Goal: Information Seeking & Learning: Find specific page/section

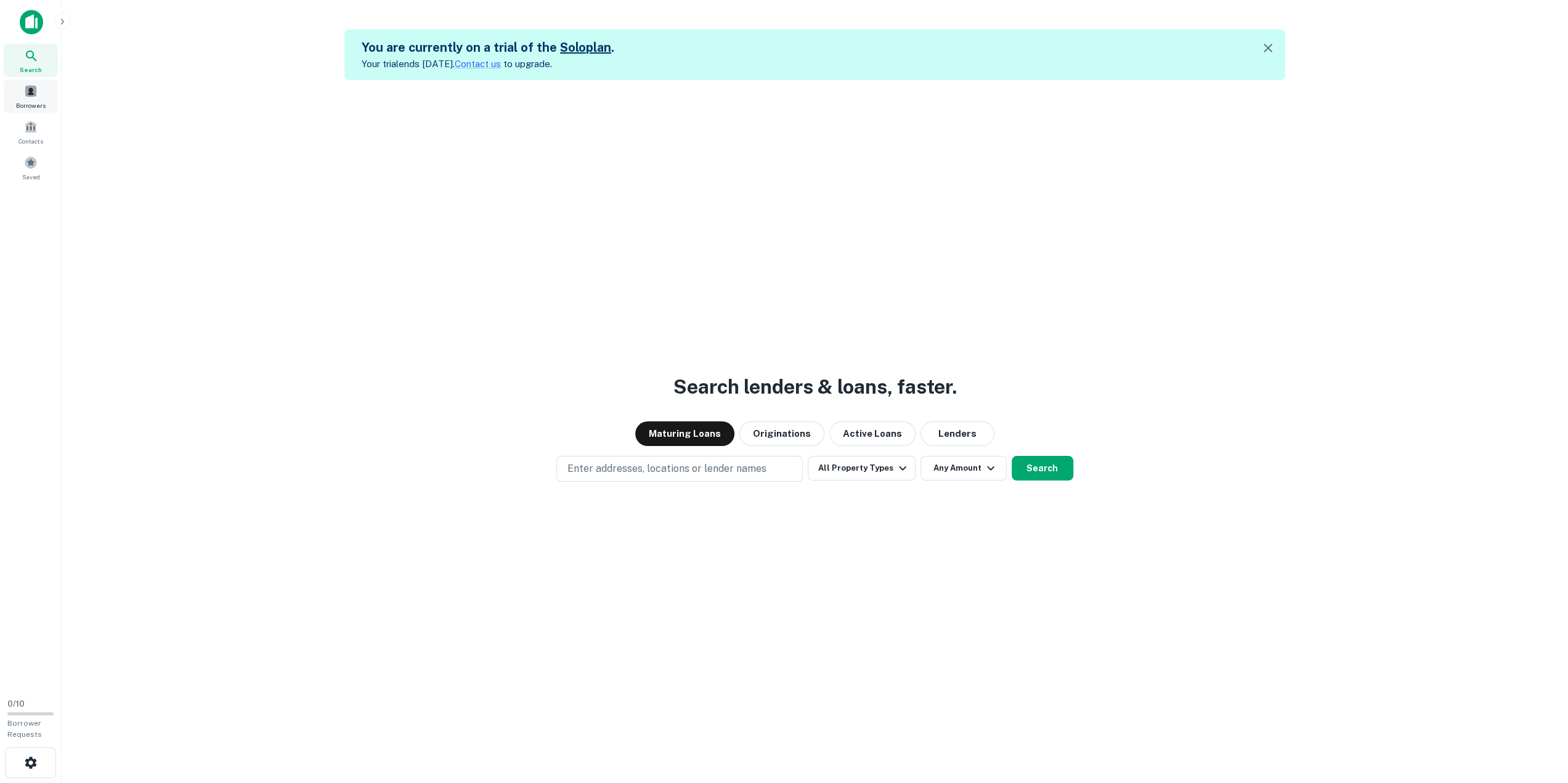
click at [16, 94] on div "Borrowers" at bounding box center [31, 96] width 54 height 33
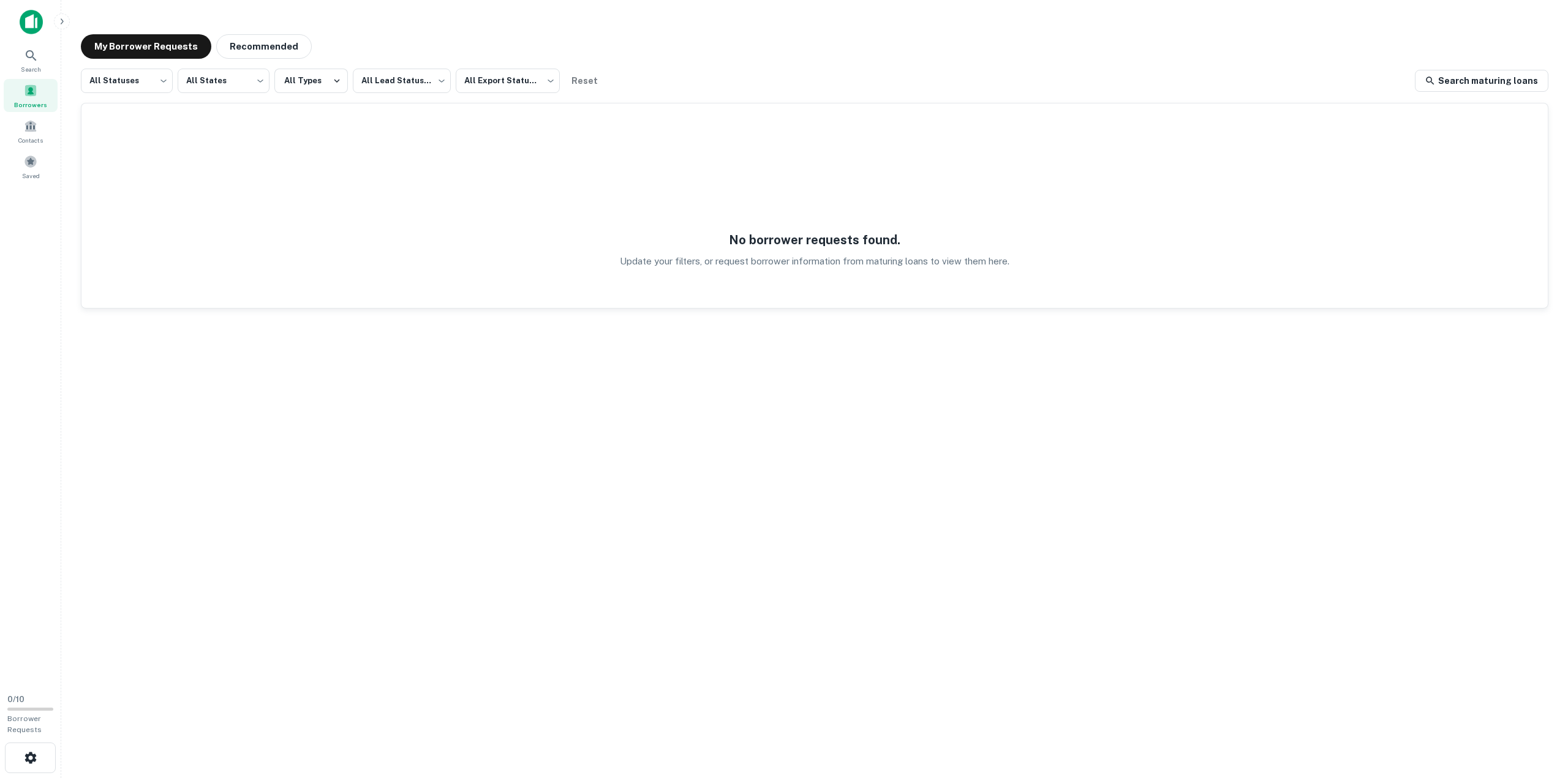
click at [63, 19] on icon "button" at bounding box center [62, 21] width 10 height 10
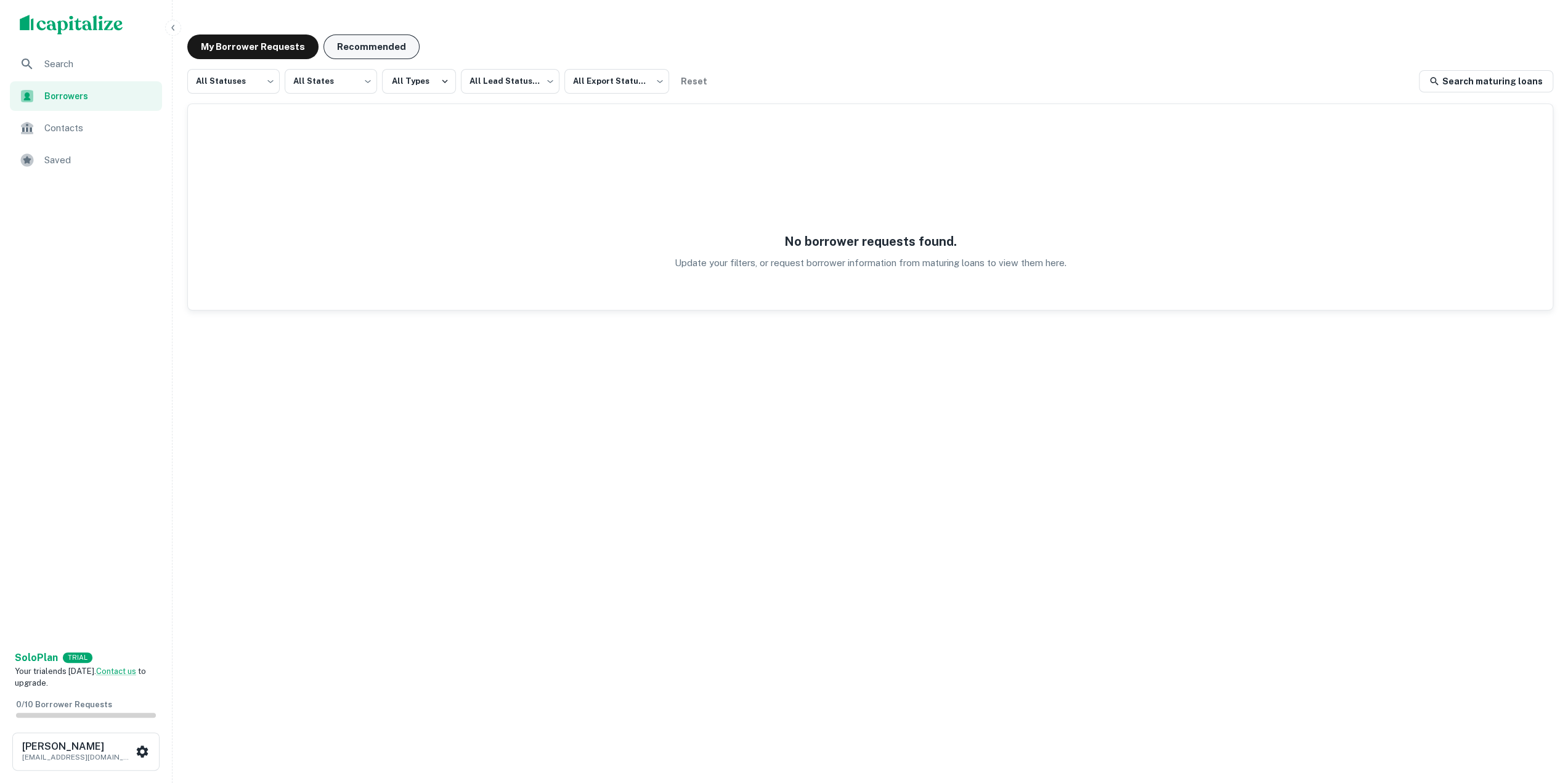
click at [361, 40] on button "Recommended" at bounding box center [372, 47] width 96 height 25
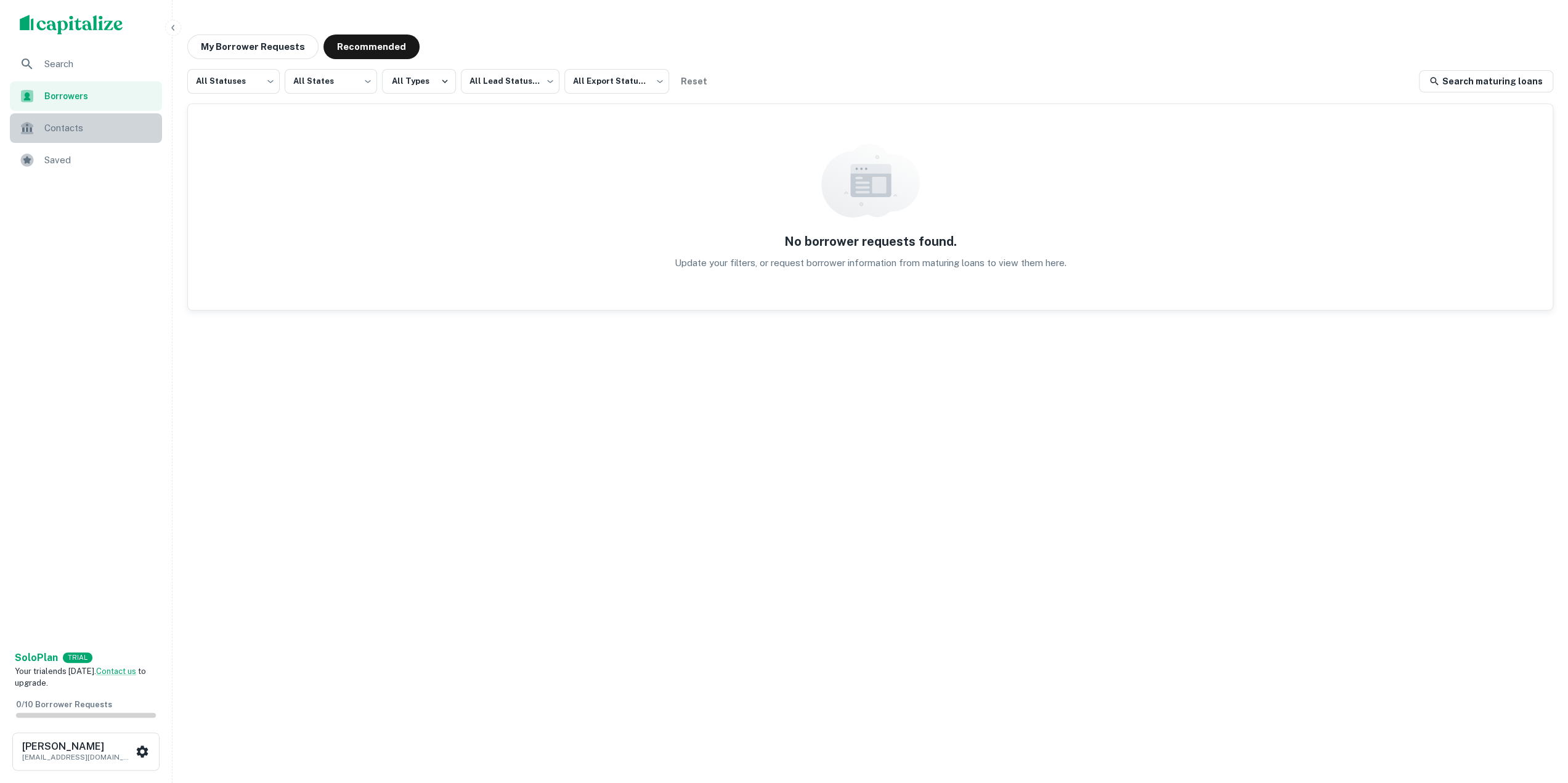
click at [62, 136] on div "Contacts" at bounding box center [86, 128] width 153 height 30
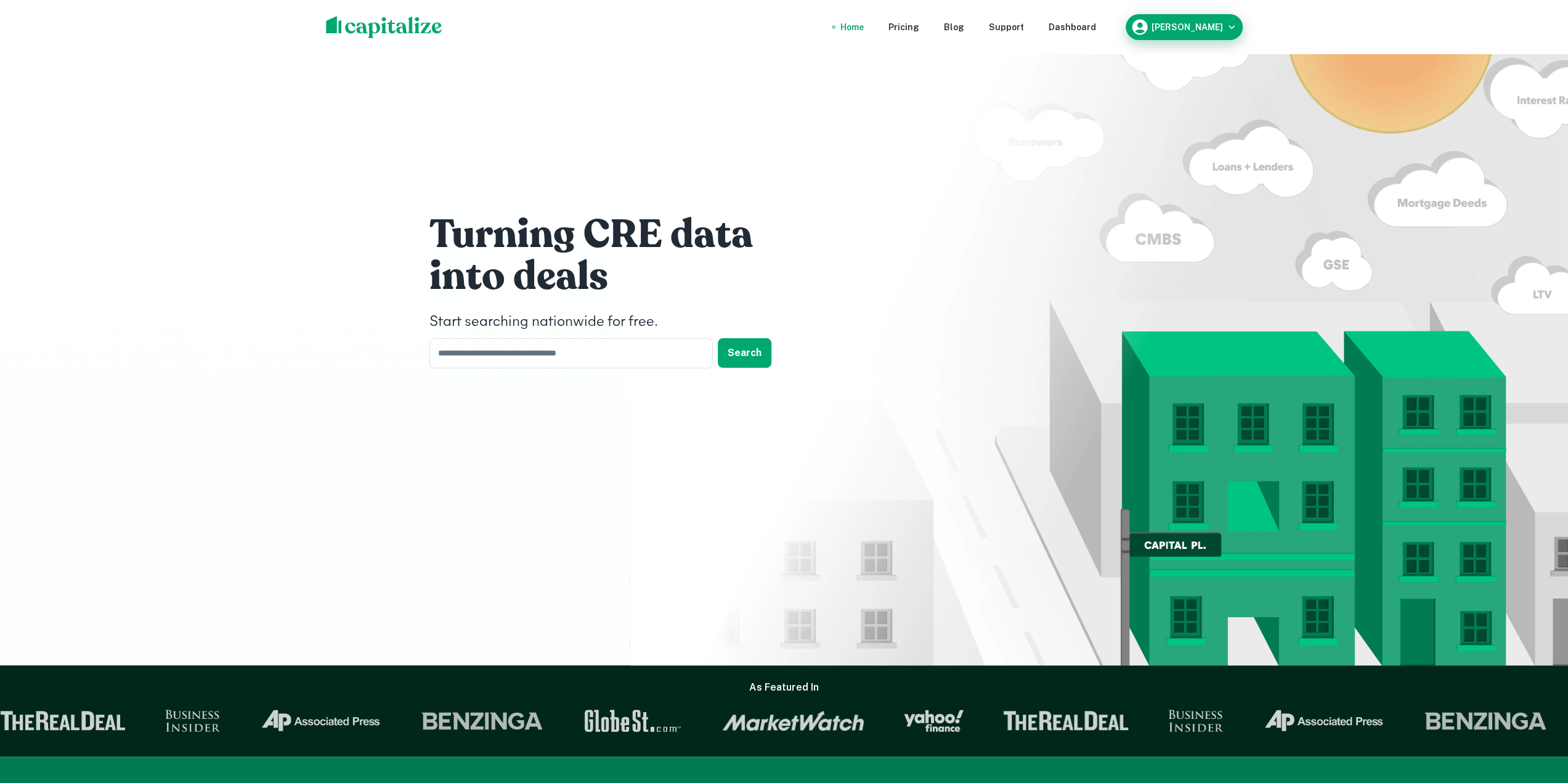
click at [1205, 17] on button "[PERSON_NAME]" at bounding box center [1184, 26] width 117 height 26
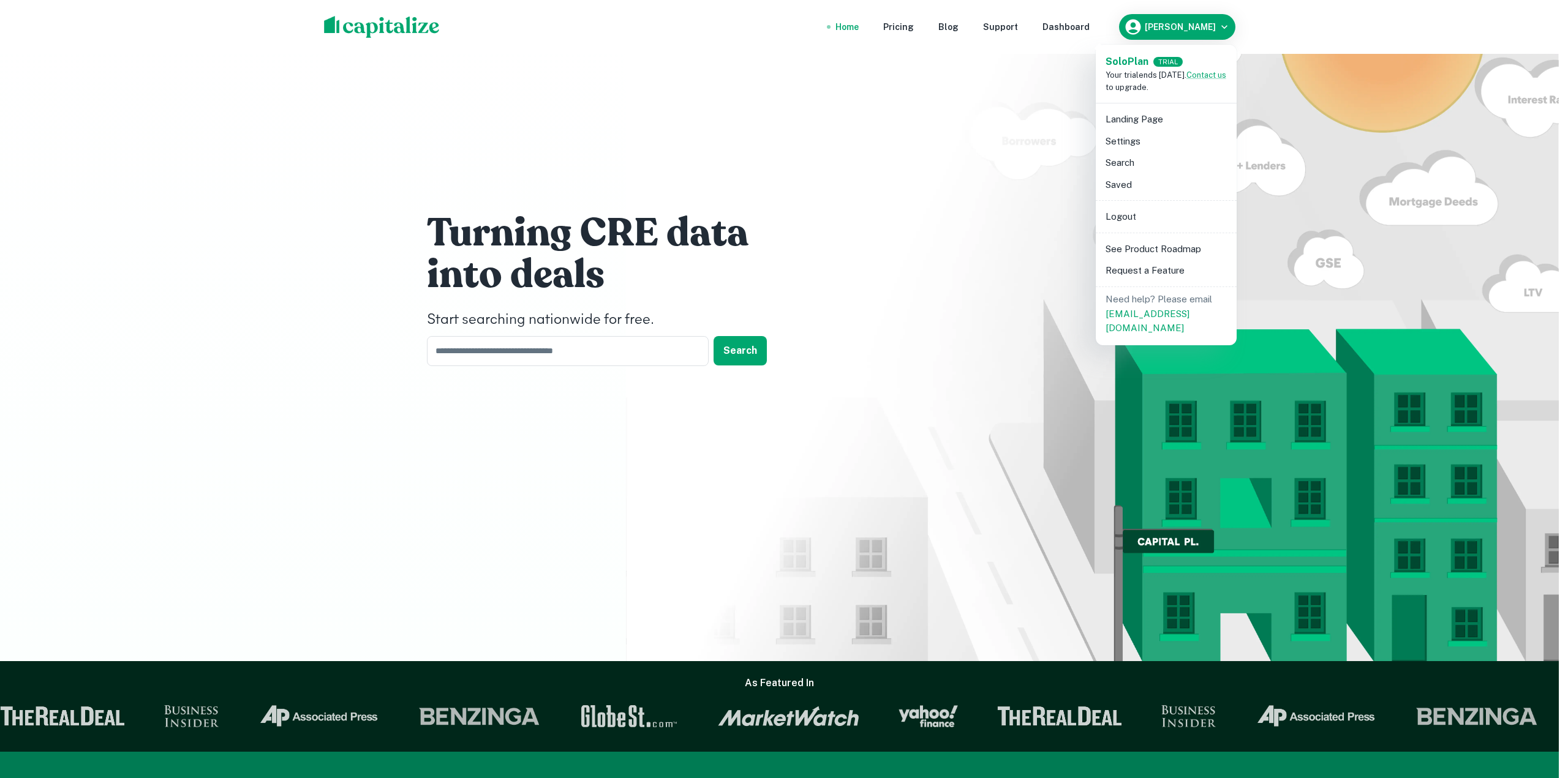
click at [1137, 169] on li "Search" at bounding box center [1166, 162] width 131 height 22
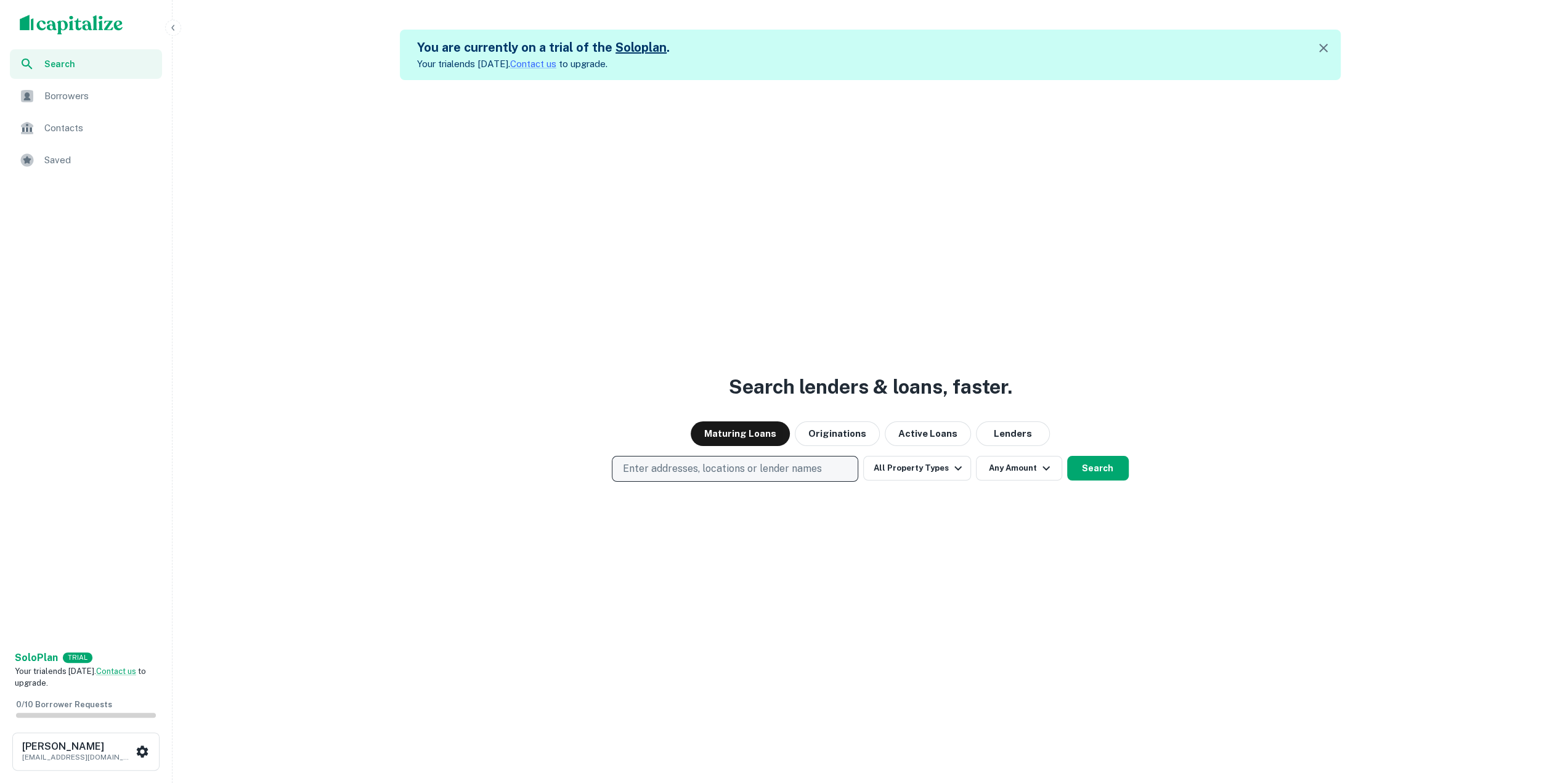
click at [803, 464] on p "Enter addresses, locations or lender names" at bounding box center [722, 468] width 199 height 15
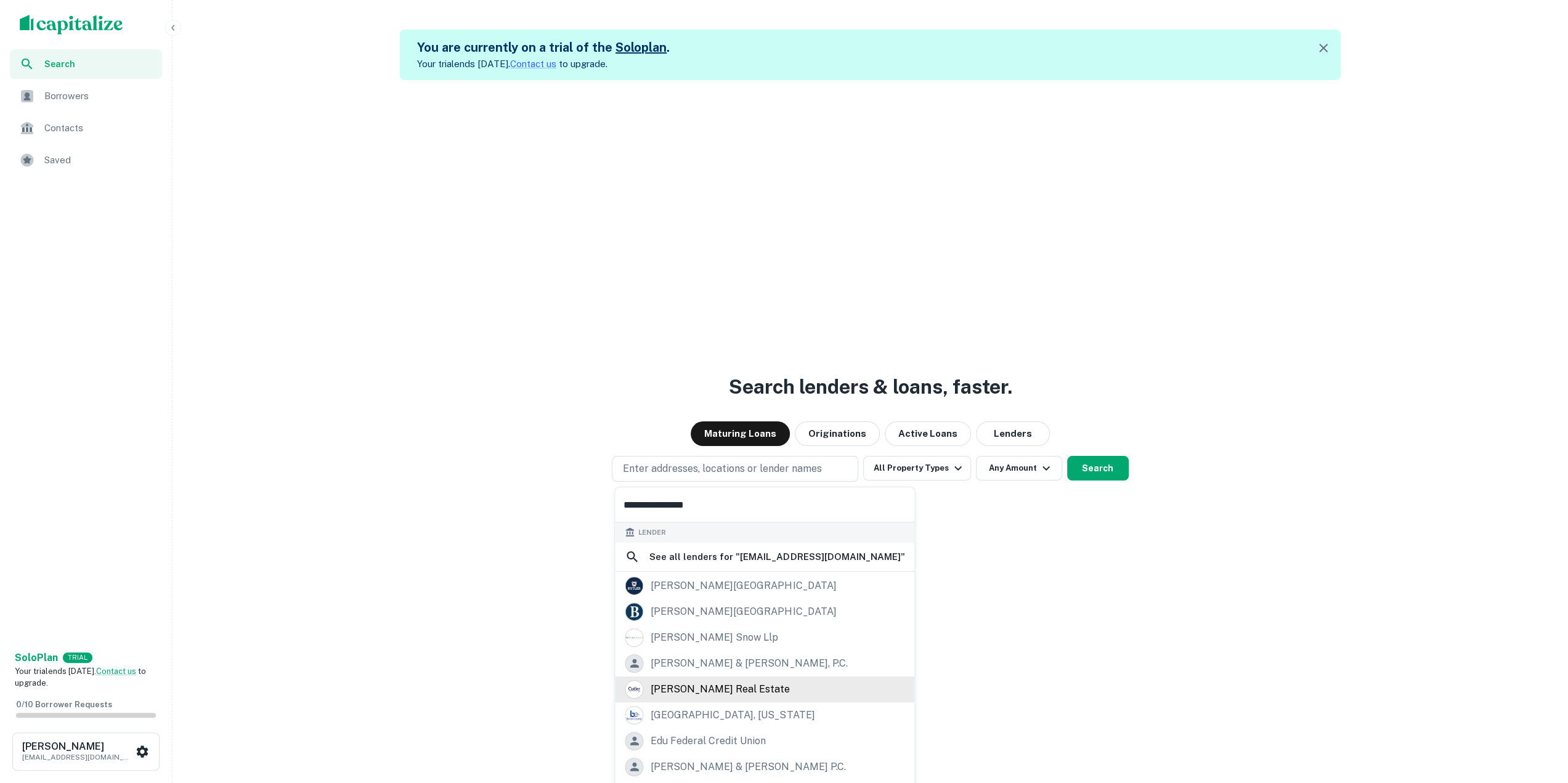
scroll to position [1, 0]
click at [703, 501] on input "**********" at bounding box center [765, 504] width 299 height 35
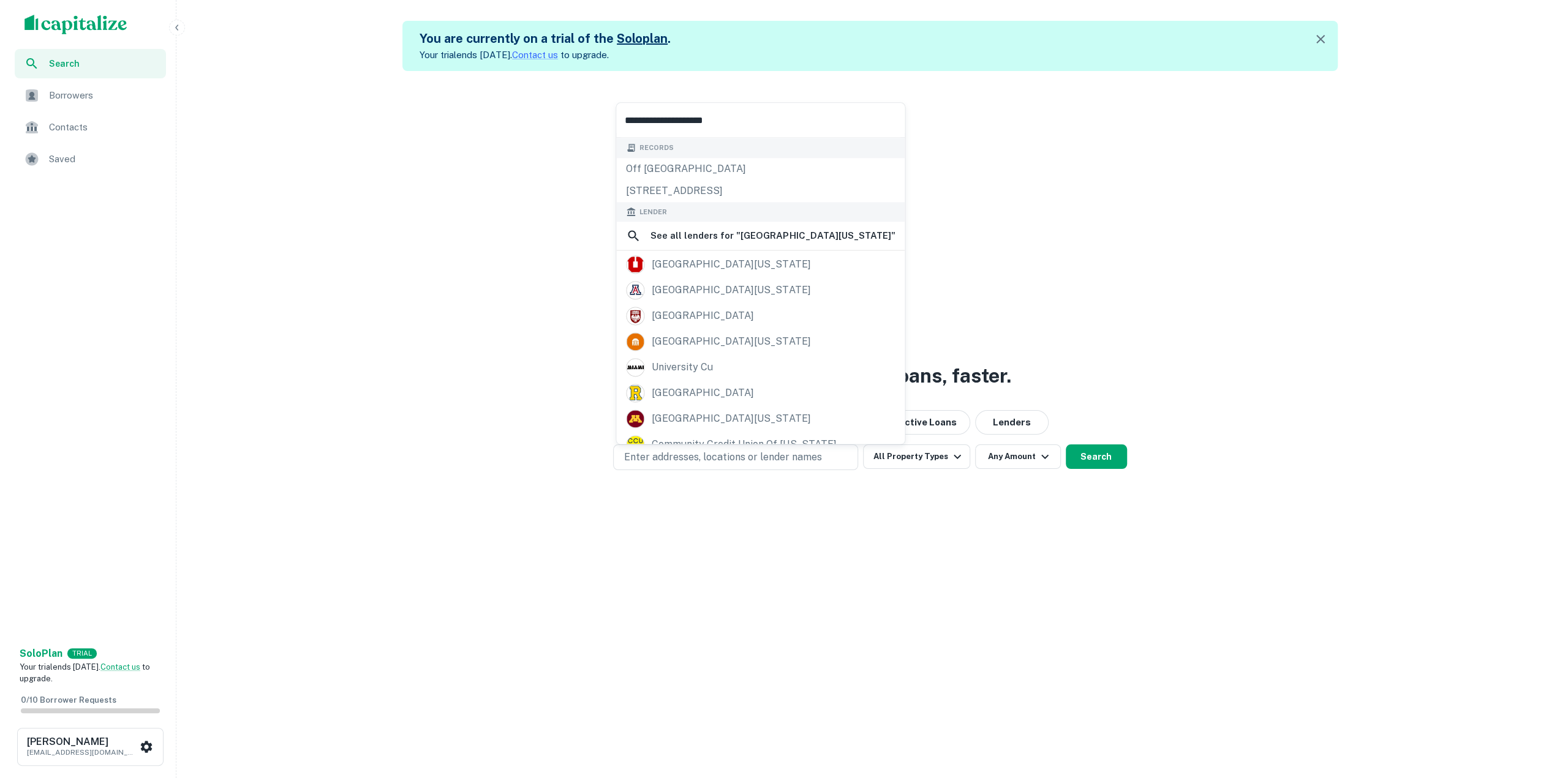
scroll to position [0, 0]
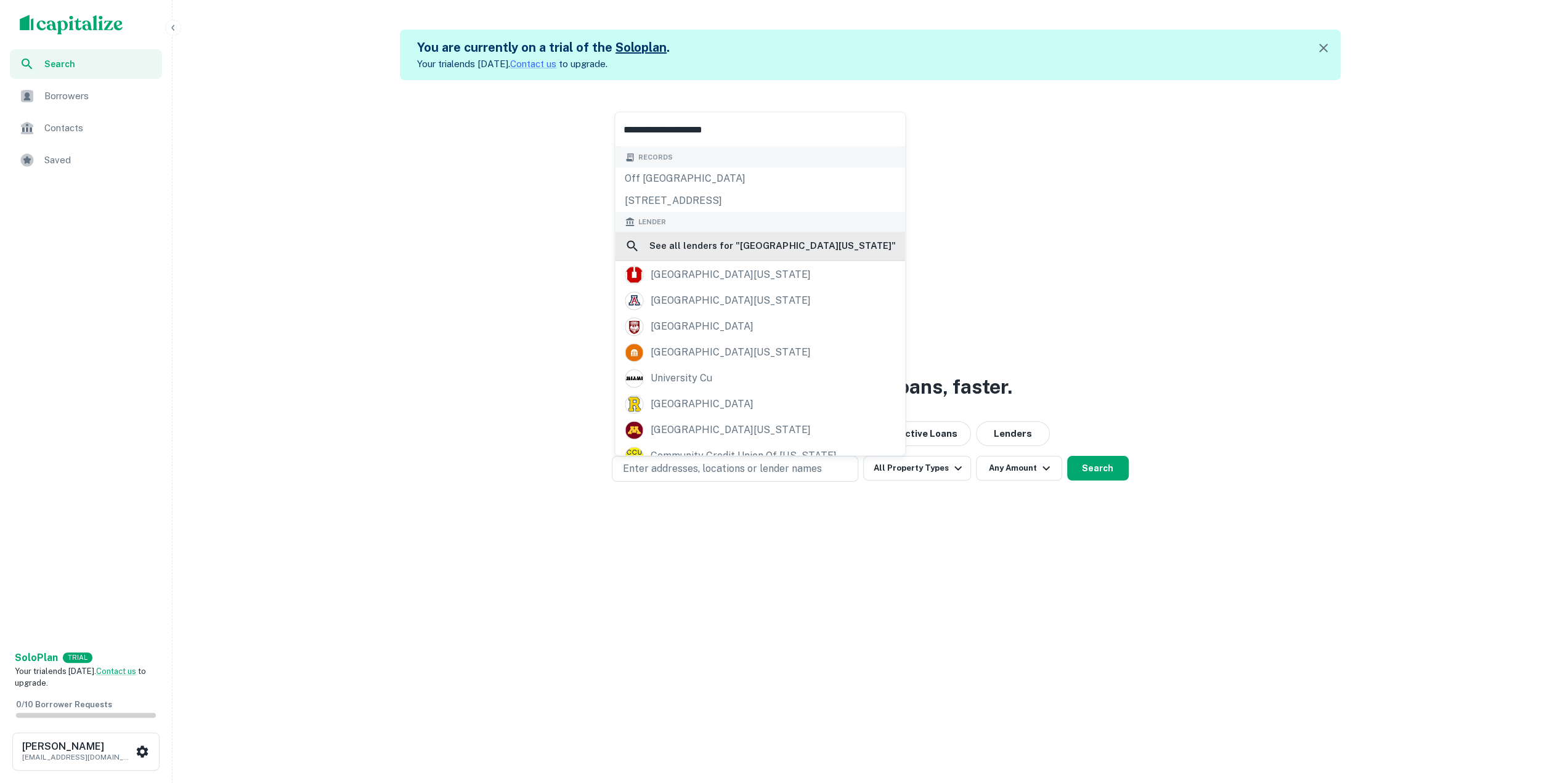
type input "**********"
click at [785, 256] on div "See all lenders for " university of florida "" at bounding box center [760, 246] width 290 height 29
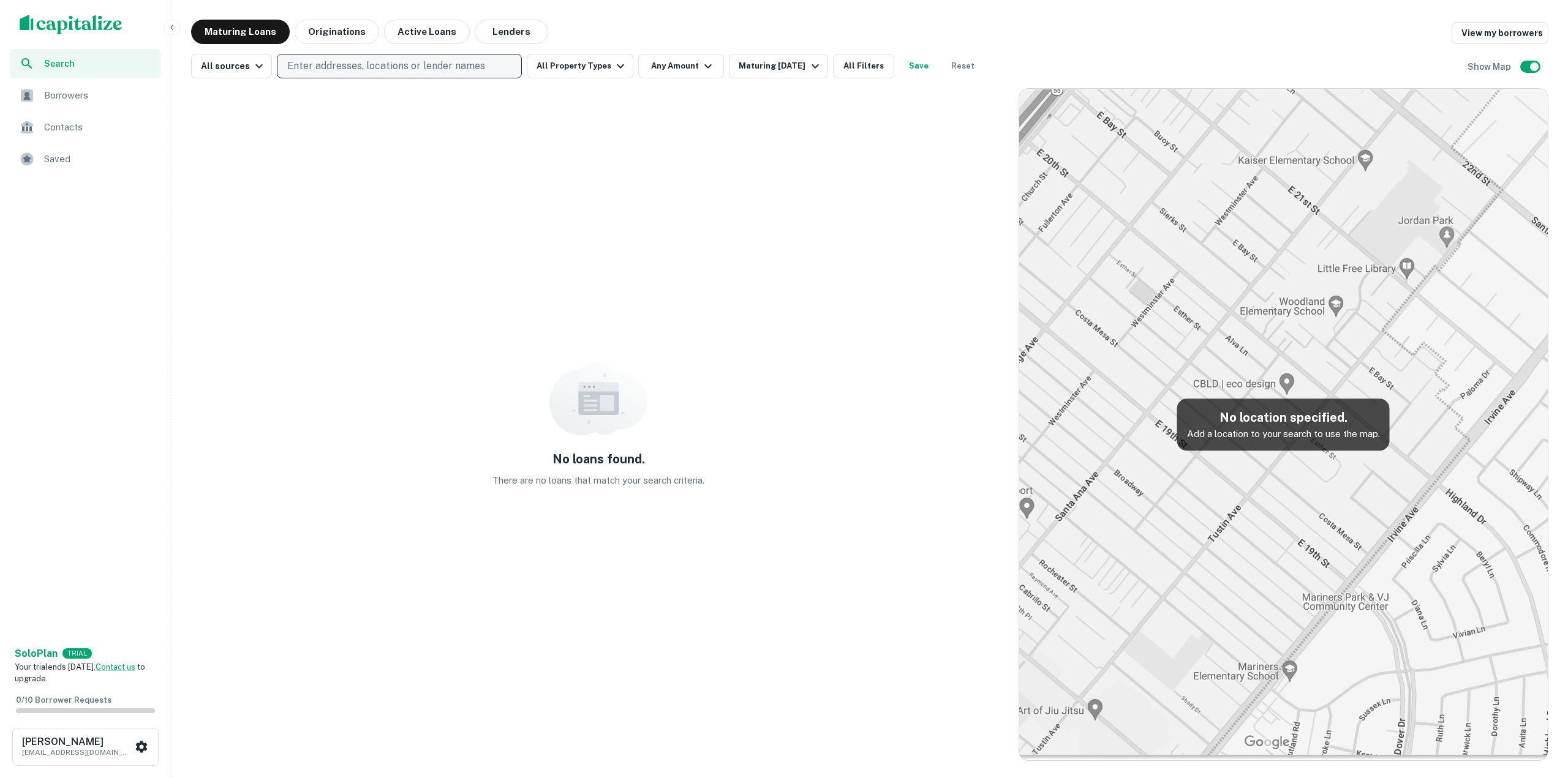
click at [371, 68] on p "Enter addresses, locations or lender names" at bounding box center [386, 65] width 198 height 14
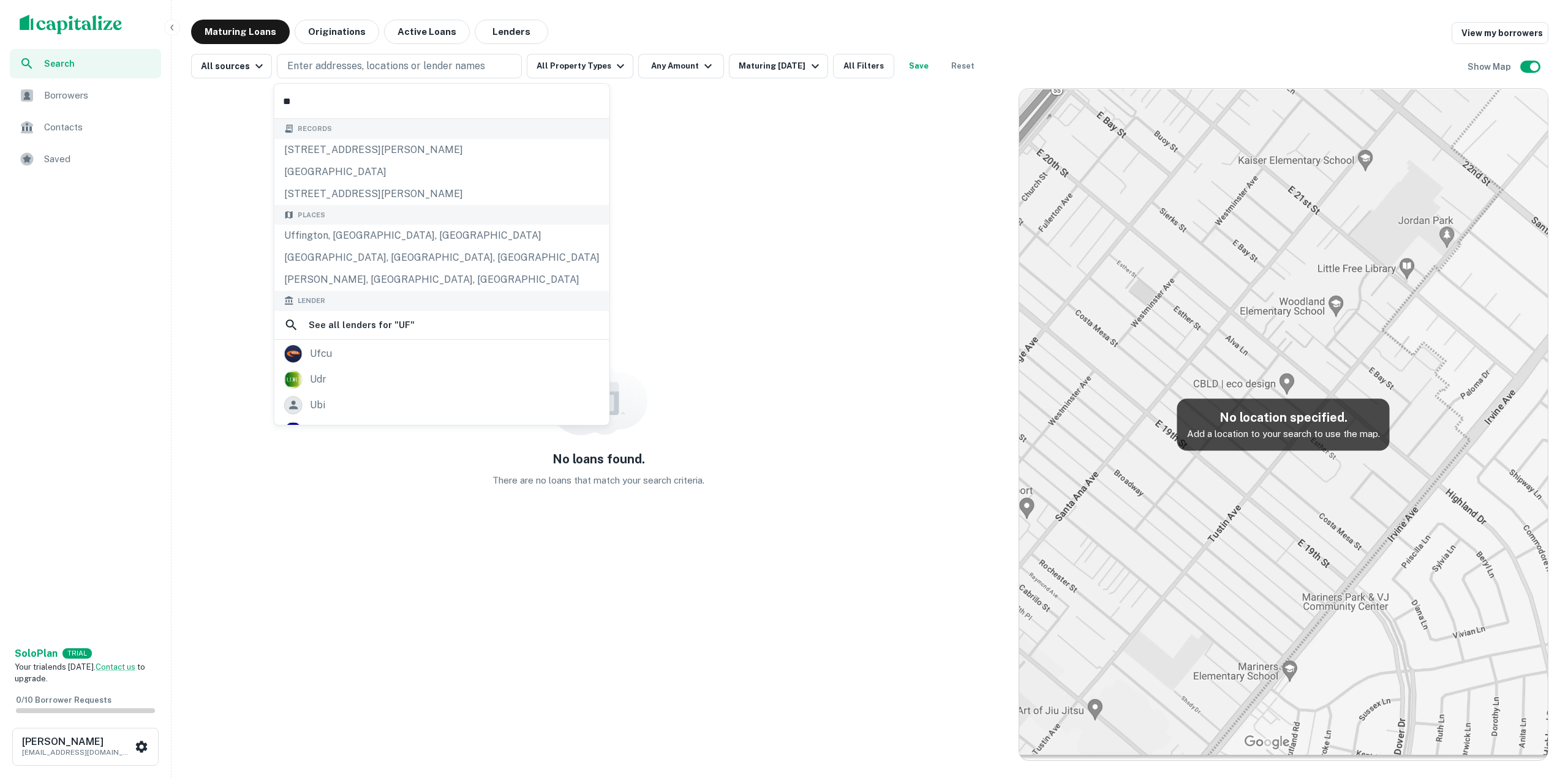
type input "**"
click at [660, 237] on div "No loans found. There are no loans that match your search criteria." at bounding box center [598, 424] width 815 height 673
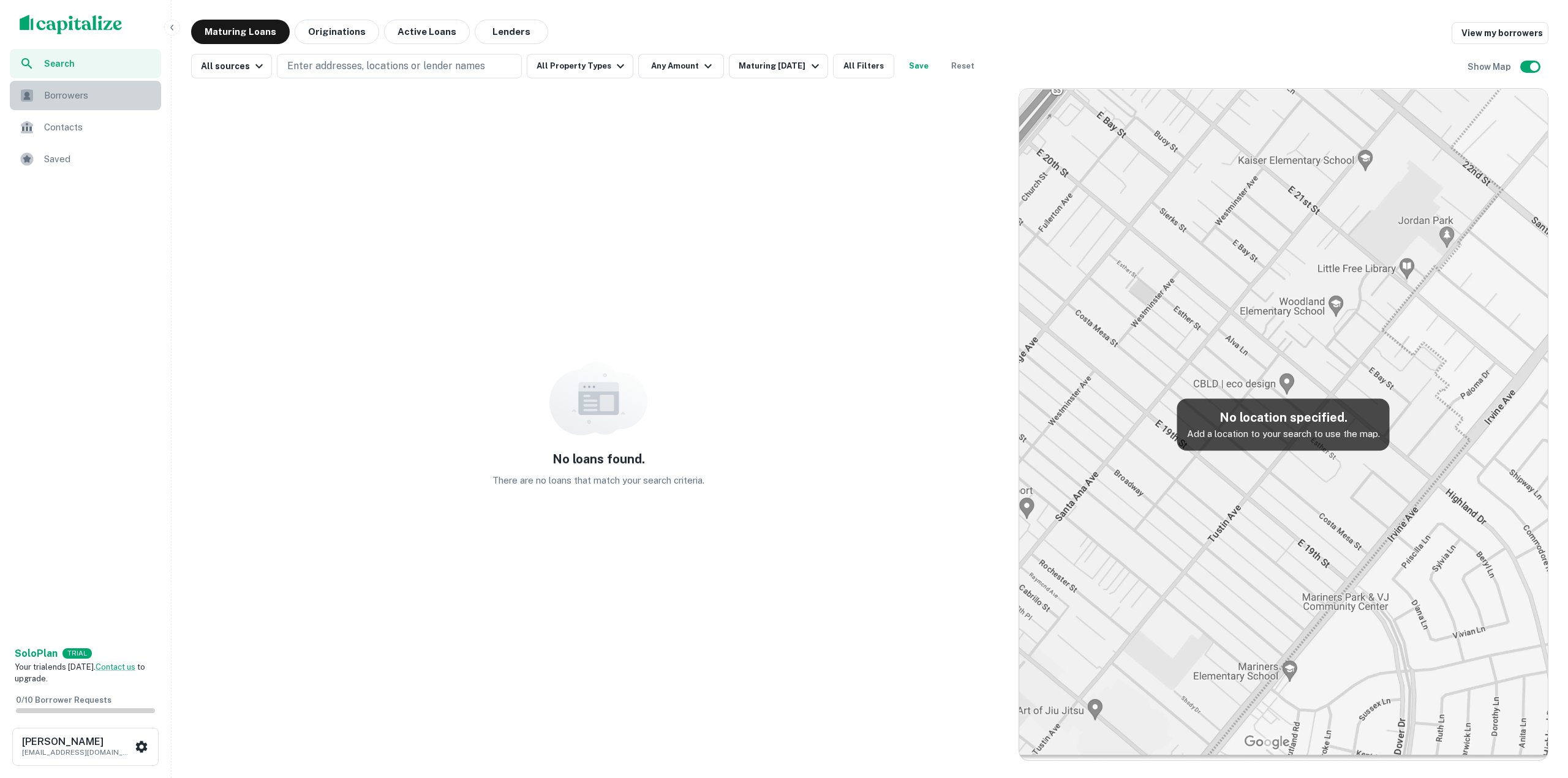
click at [81, 98] on span "Borrowers" at bounding box center [99, 95] width 110 height 14
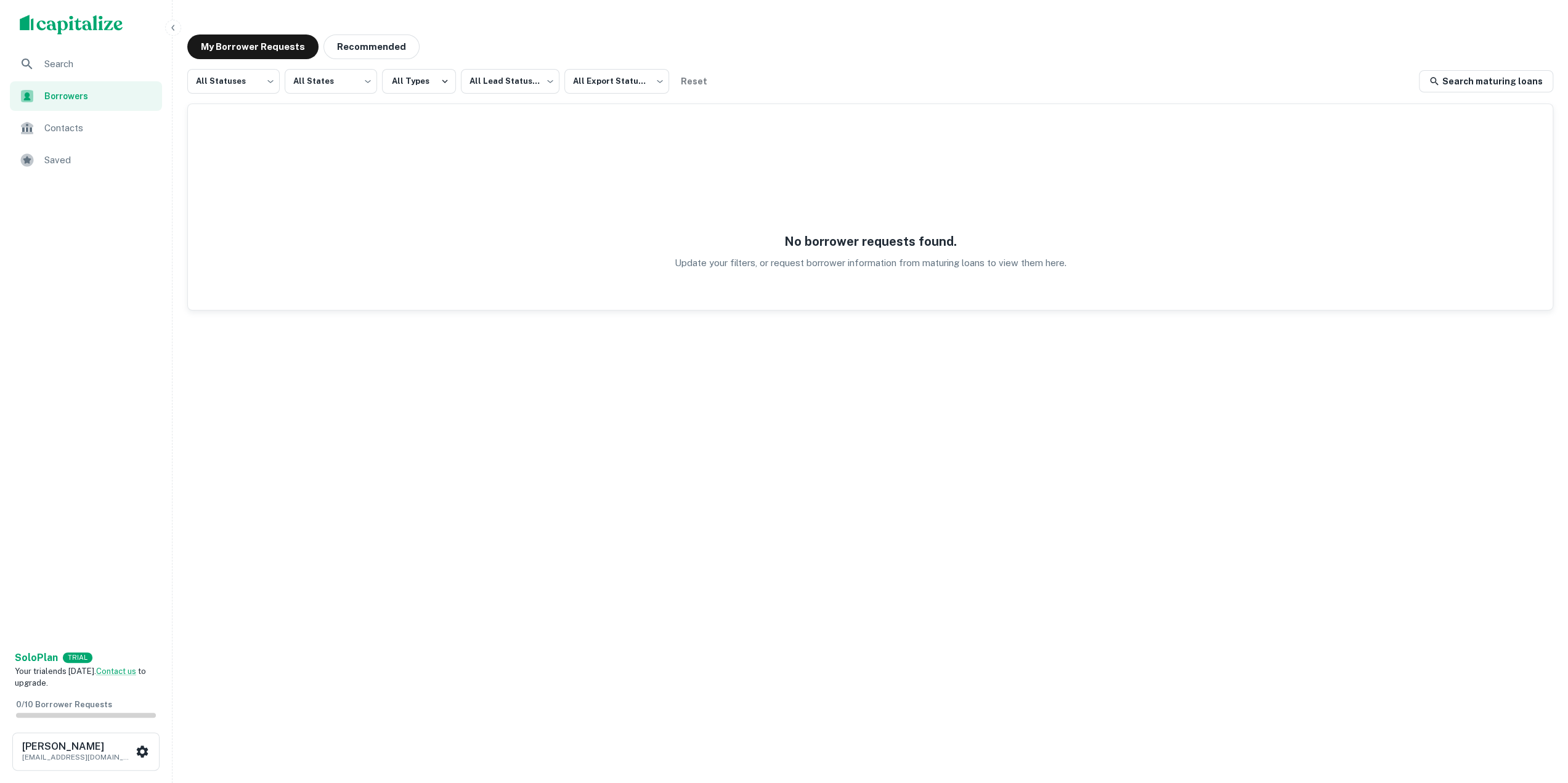
click at [92, 15] on img "scrollable content" at bounding box center [71, 24] width 103 height 19
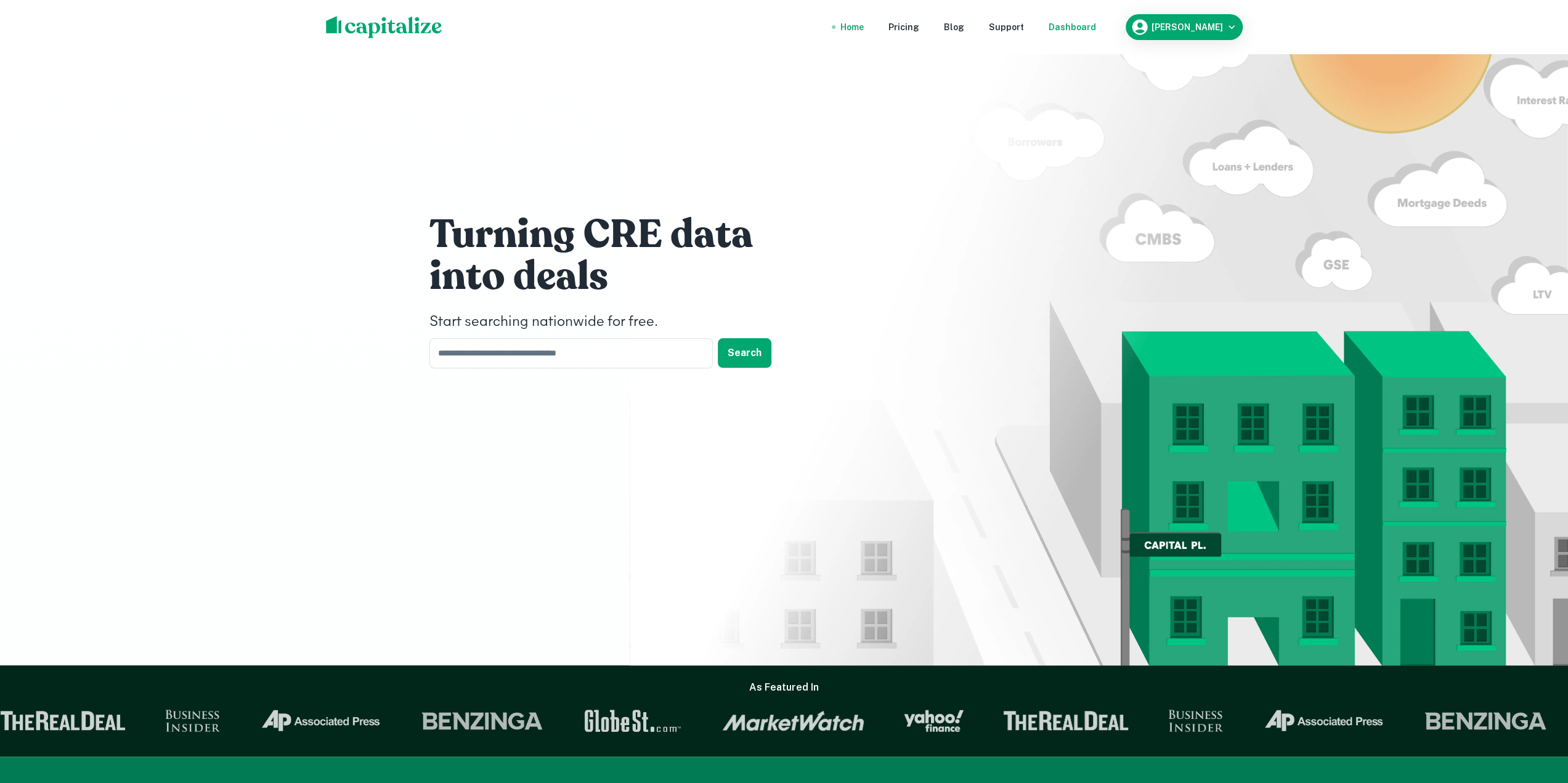
click at [1075, 30] on div "Dashboard" at bounding box center [1072, 27] width 47 height 14
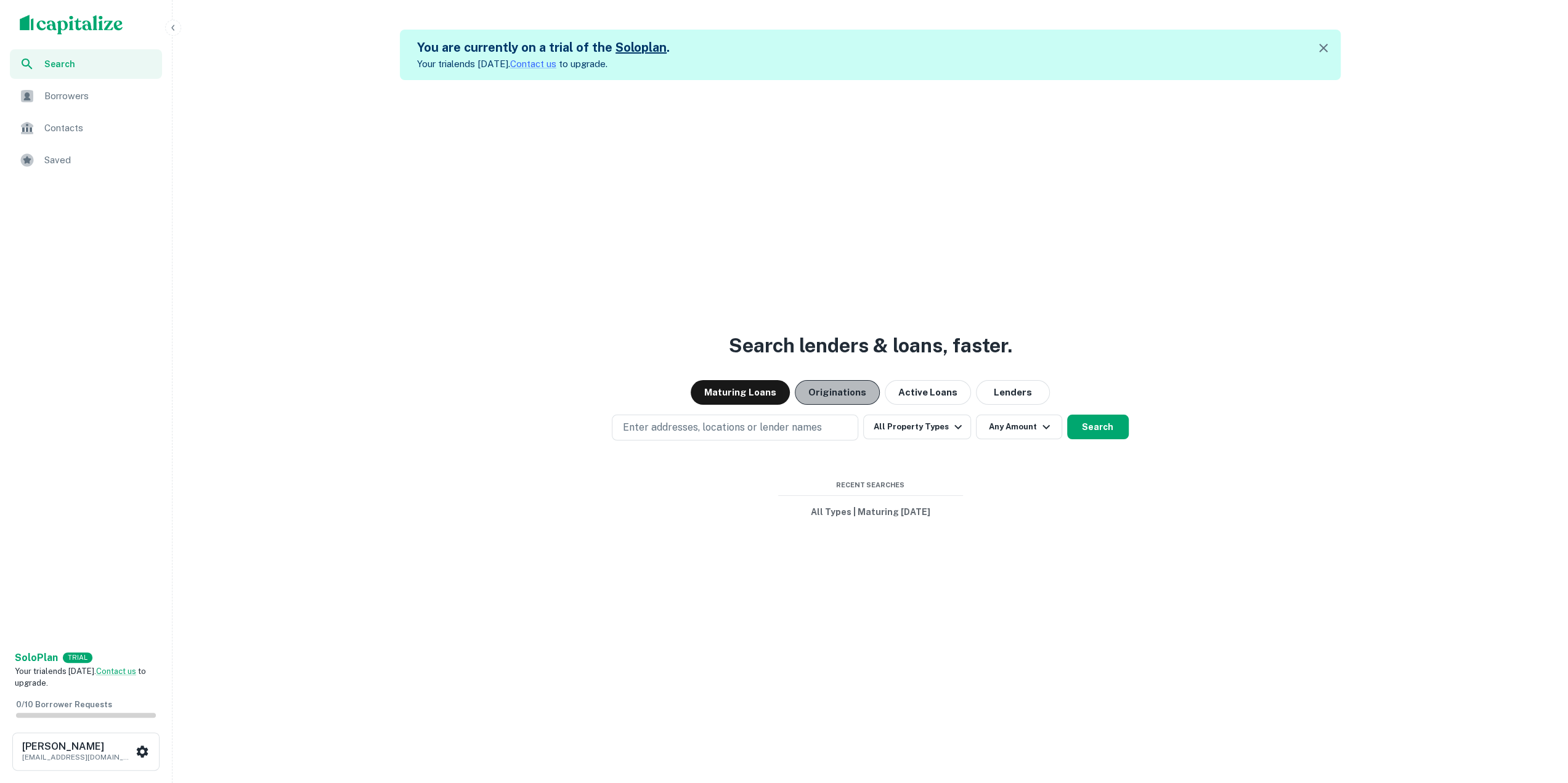
click at [844, 389] on button "Originations" at bounding box center [837, 393] width 85 height 25
click at [959, 407] on div "Search lenders & loans, faster. Maturing Loans Originations Active Loans Lender…" at bounding box center [870, 472] width 1386 height 783
click at [957, 398] on button "Active Loans" at bounding box center [928, 393] width 86 height 25
click at [1327, 44] on icon "button" at bounding box center [1323, 48] width 15 height 15
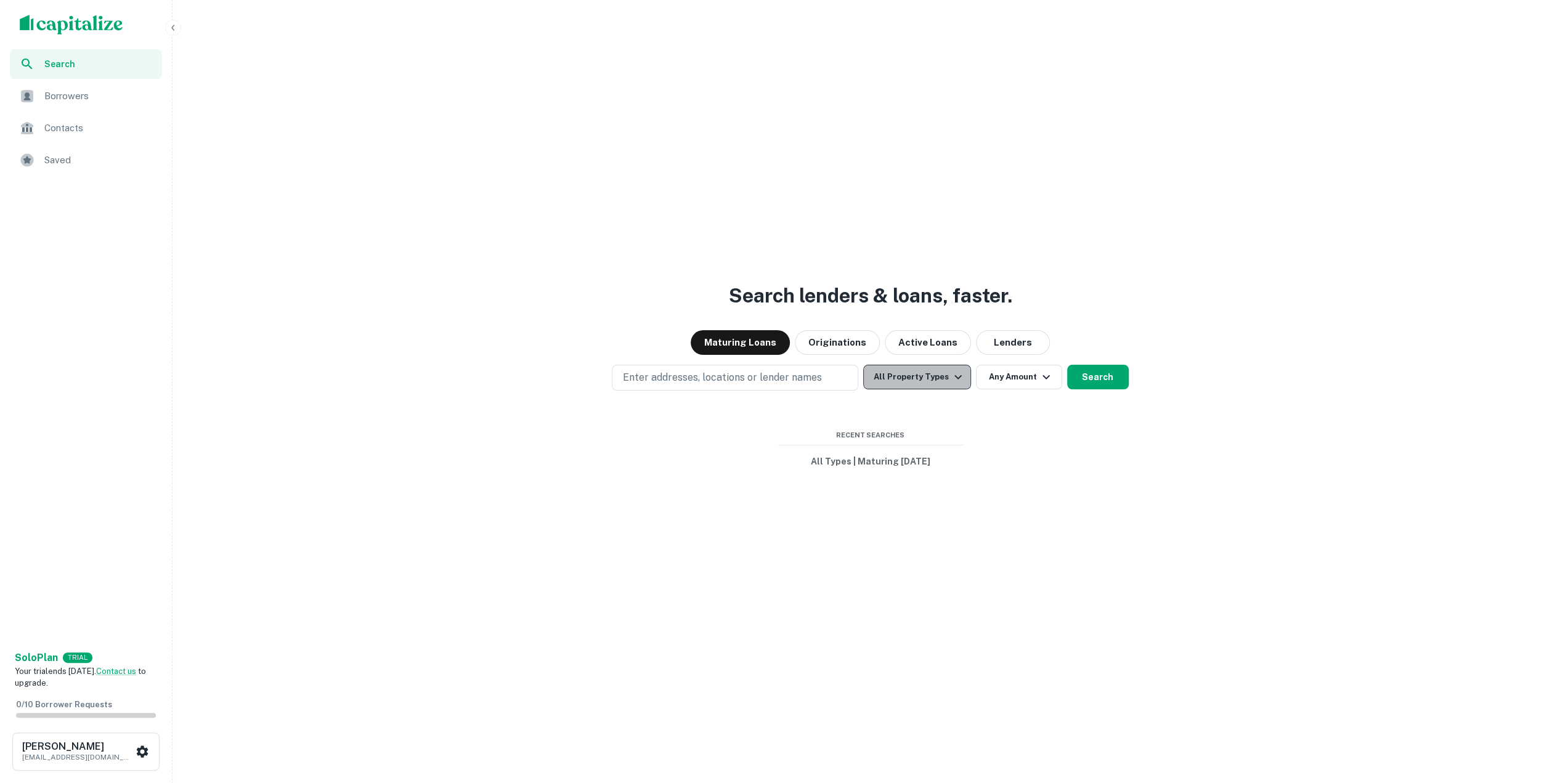
click at [932, 384] on button "All Property Types" at bounding box center [916, 377] width 107 height 25
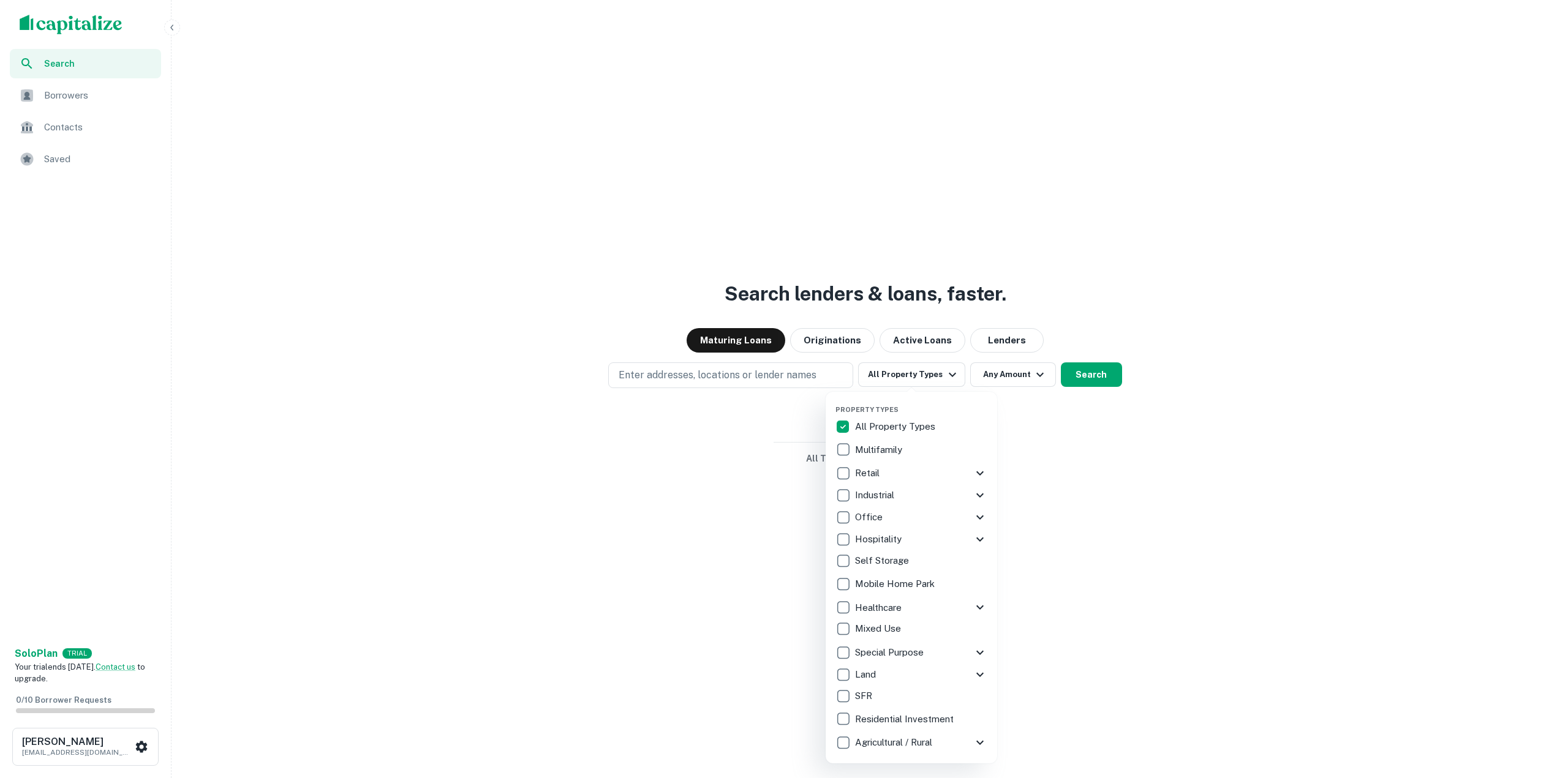
click at [809, 378] on div at bounding box center [784, 389] width 1568 height 778
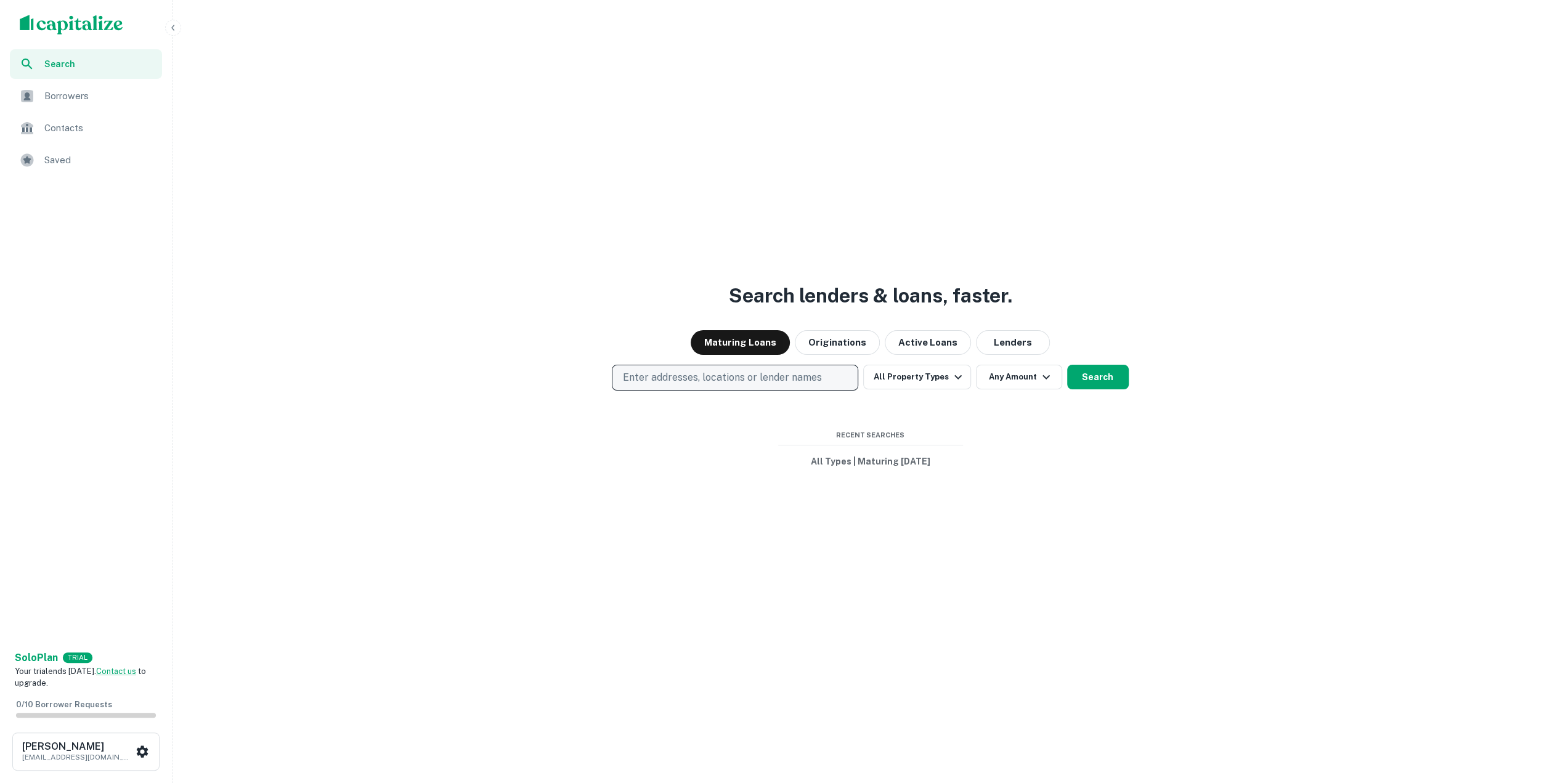
click at [724, 378] on p "Enter addresses, locations or lender names" at bounding box center [722, 377] width 199 height 15
click at [638, 371] on p "Enter addresses, locations or lender names" at bounding box center [722, 377] width 199 height 15
click at [612, 364] on button "Enter addresses, locations or lender names" at bounding box center [735, 377] width 247 height 26
click at [645, 416] on input "text" at bounding box center [738, 414] width 245 height 35
type input "**********"
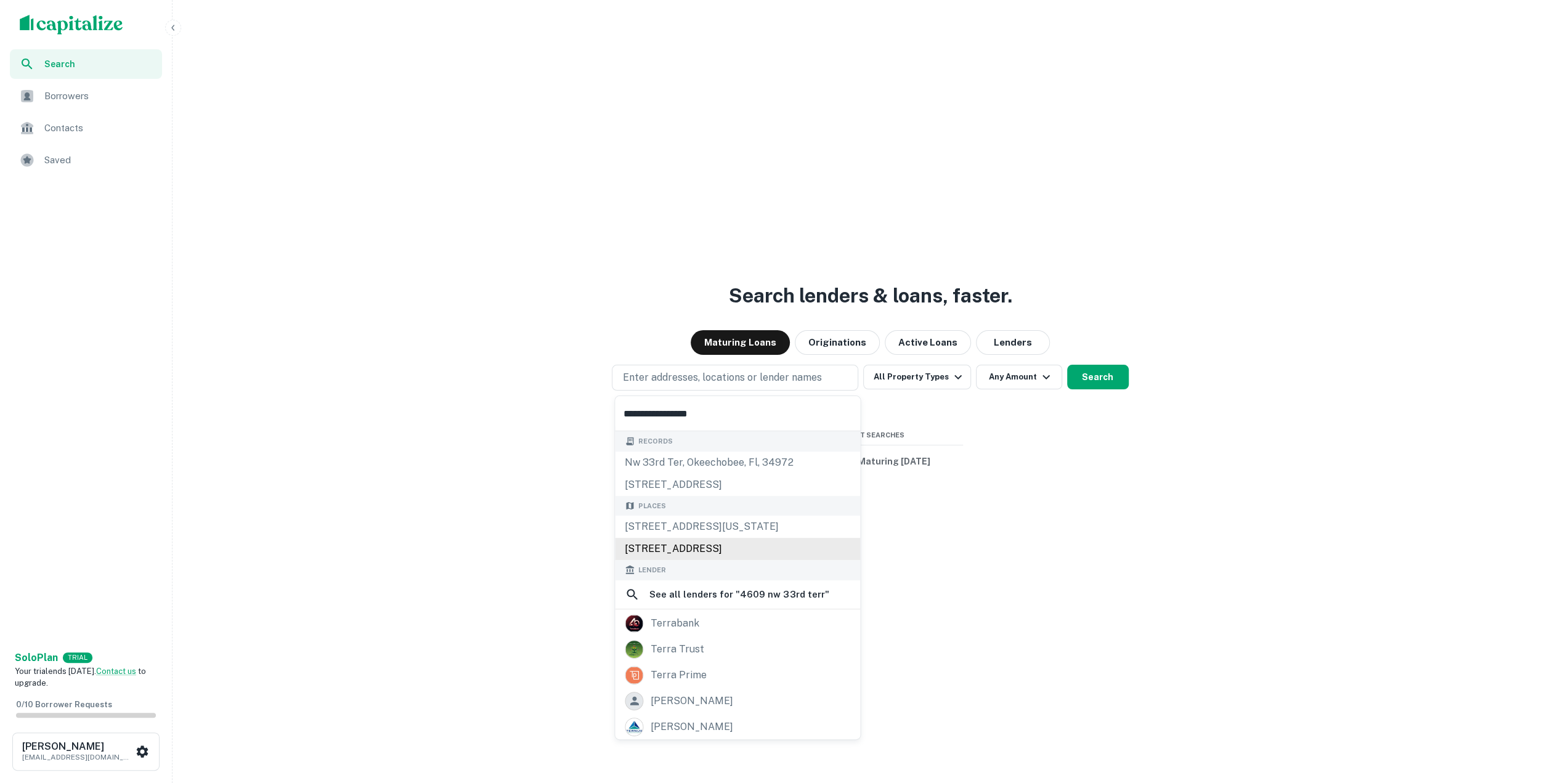
click at [759, 552] on div "Places [STREET_ADDRESS][US_STATE] [STREET_ADDRESS]" at bounding box center [738, 528] width 245 height 64
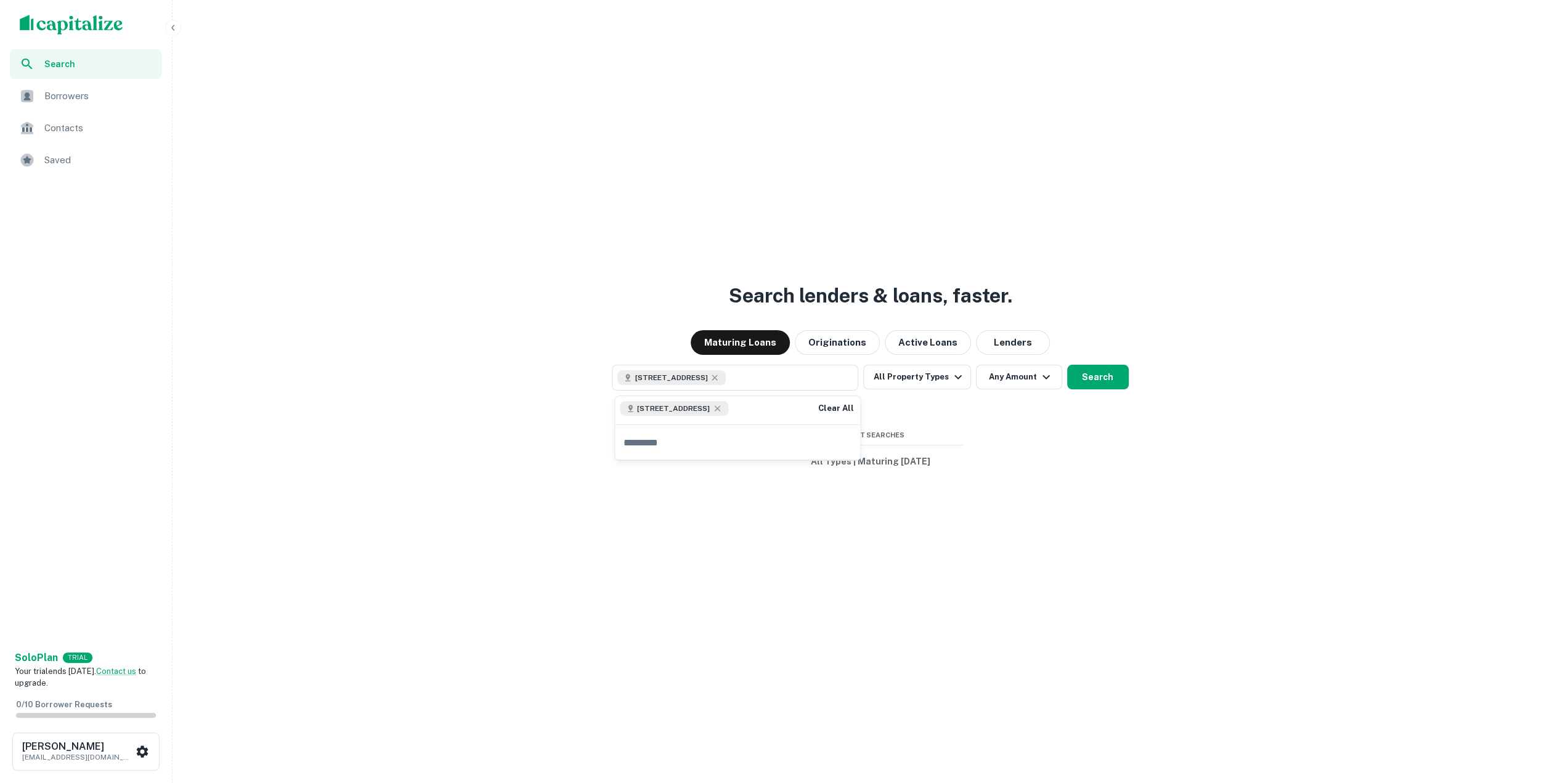
click at [1182, 428] on div "Search lenders & loans, faster. Maturing Loans Originations Active Loans Lender…" at bounding box center [870, 421] width 1386 height 783
click at [1113, 378] on button "Search" at bounding box center [1098, 377] width 62 height 25
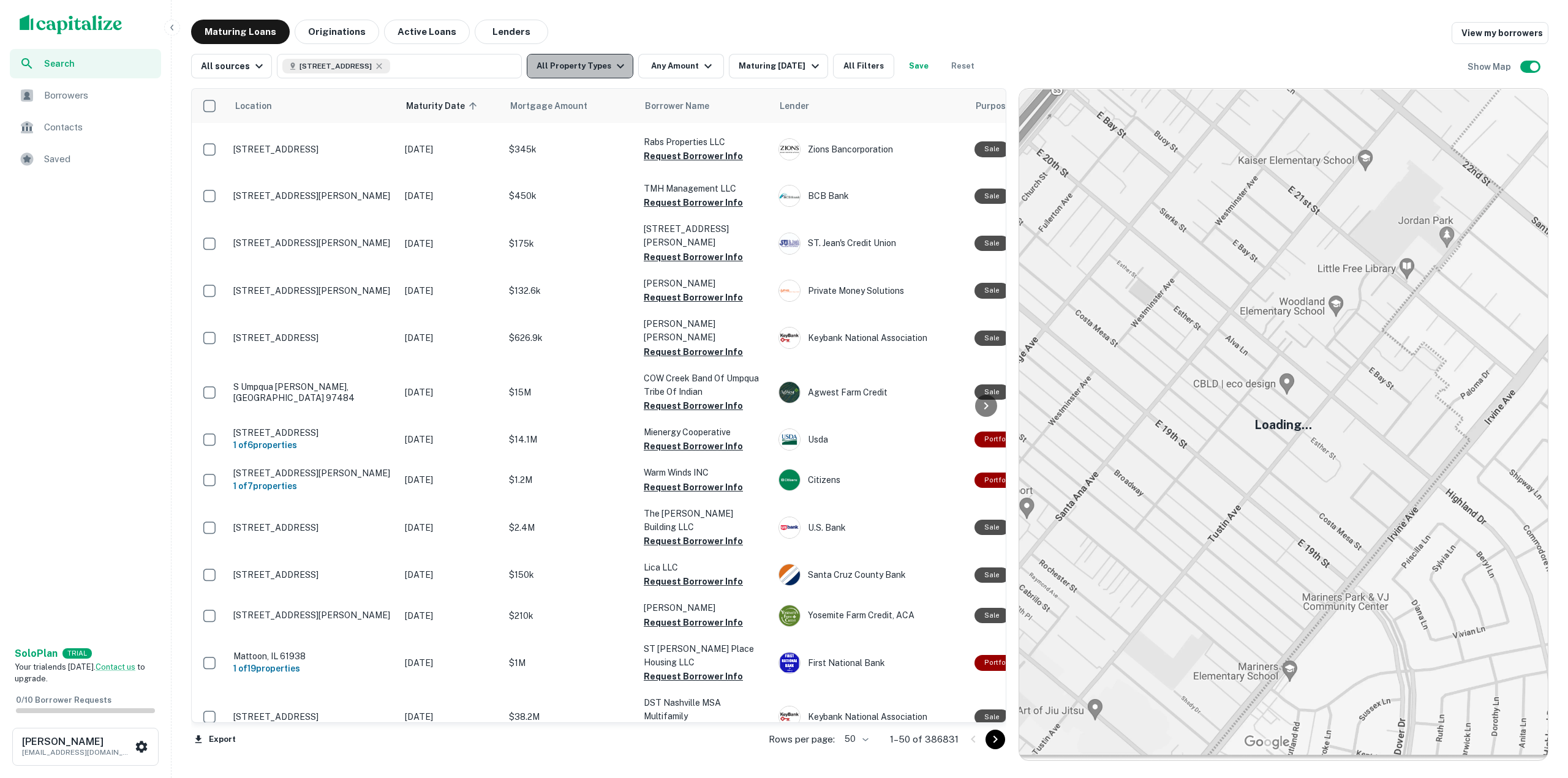
click at [581, 72] on button "All Property Types" at bounding box center [580, 66] width 107 height 25
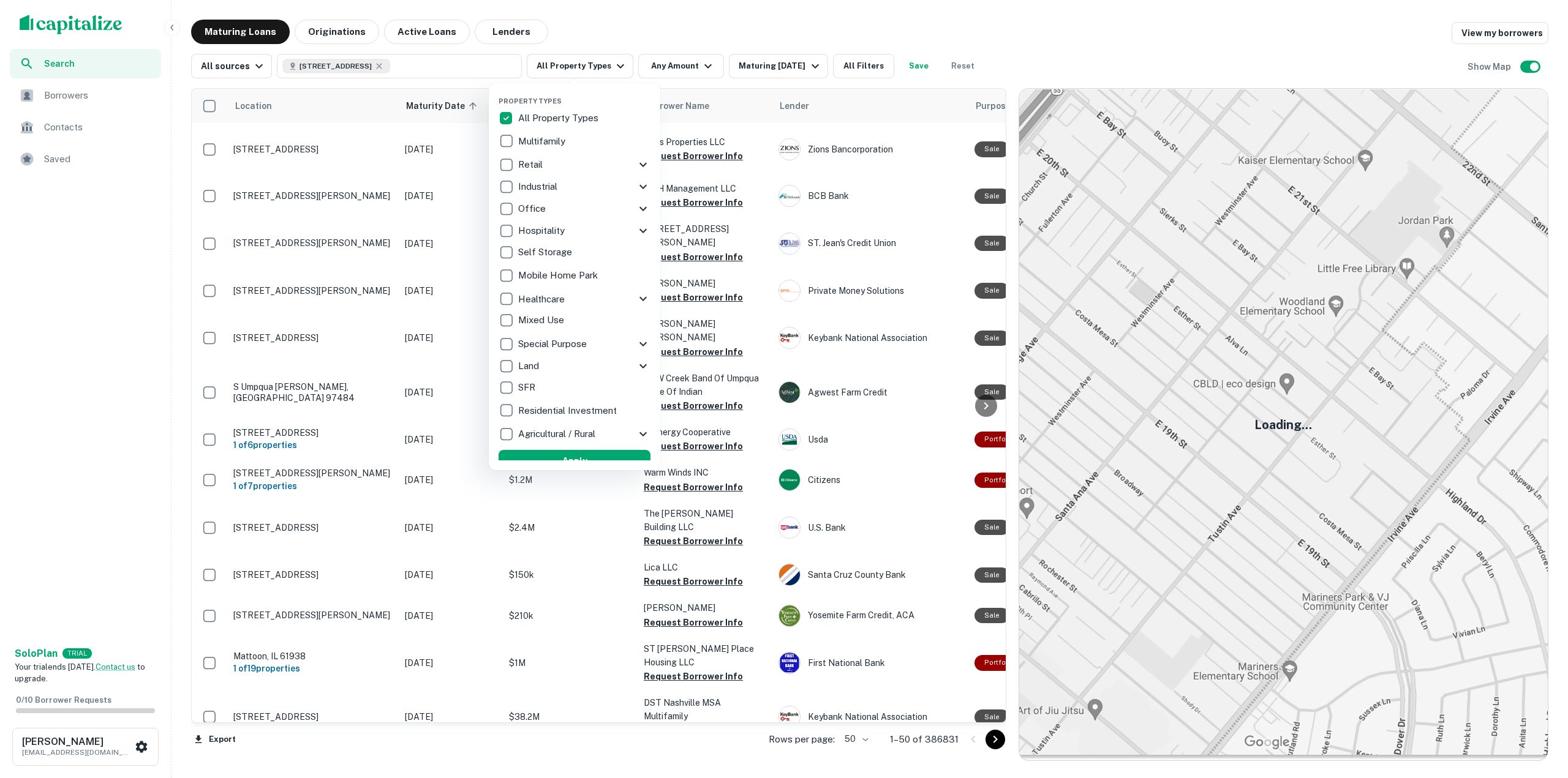
click at [668, 72] on div at bounding box center [784, 389] width 1568 height 778
click at [680, 65] on div at bounding box center [784, 389] width 1568 height 778
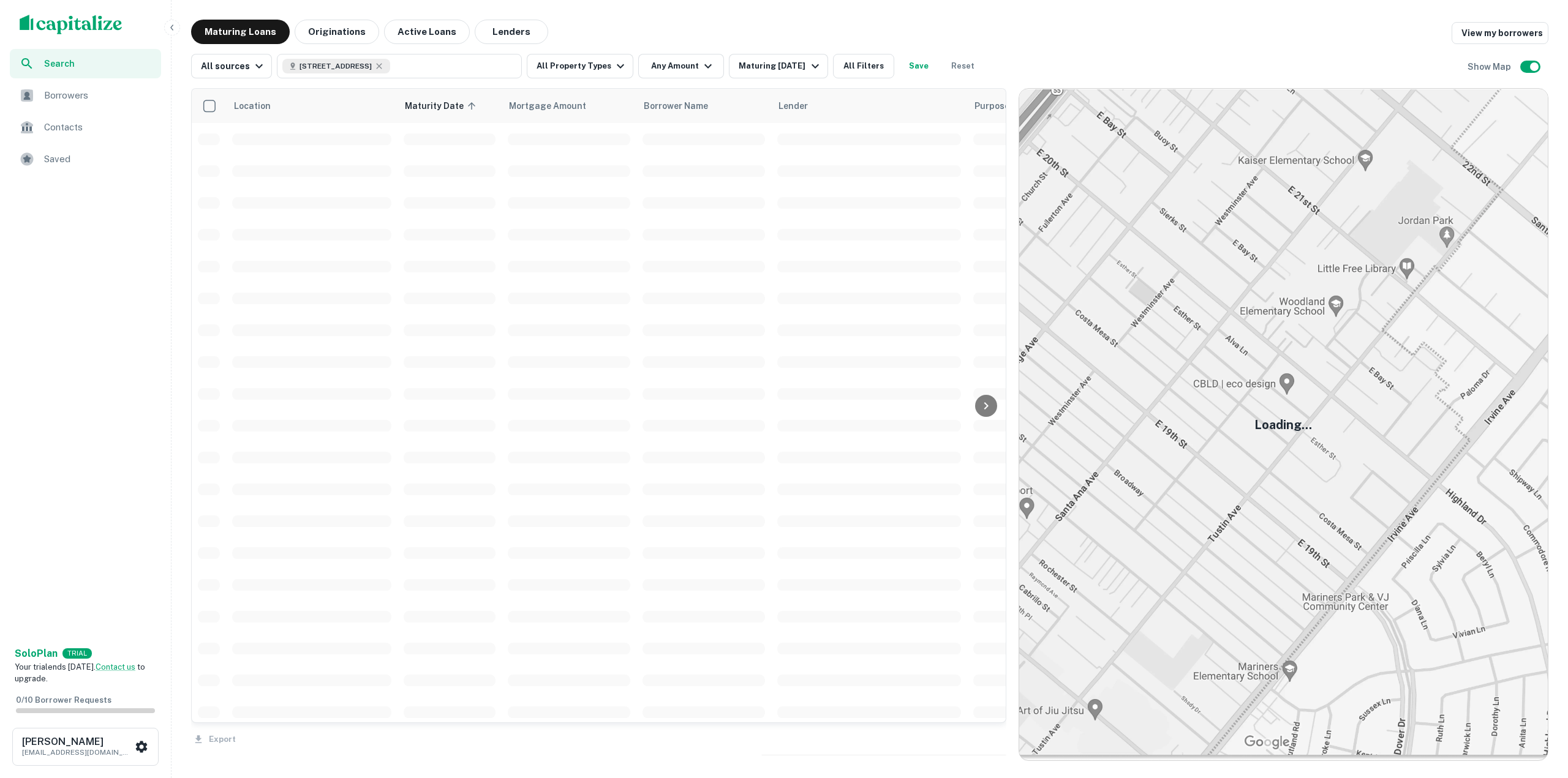
click at [672, 72] on div at bounding box center [784, 389] width 1568 height 778
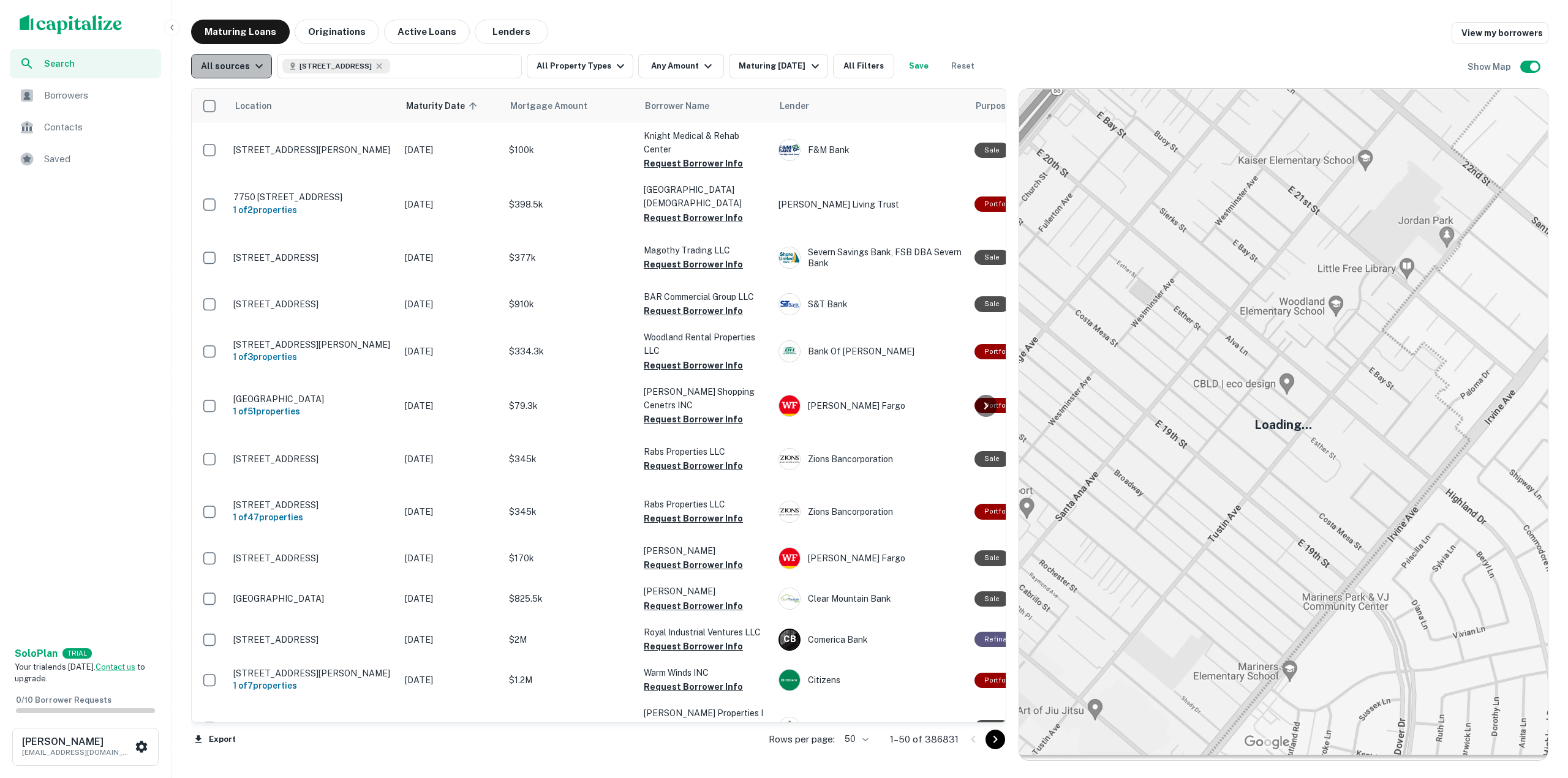
click at [243, 73] on div "All sources" at bounding box center [234, 65] width 65 height 14
click at [486, 72] on div at bounding box center [784, 389] width 1568 height 778
click at [408, 41] on button "Active Loans" at bounding box center [426, 32] width 85 height 25
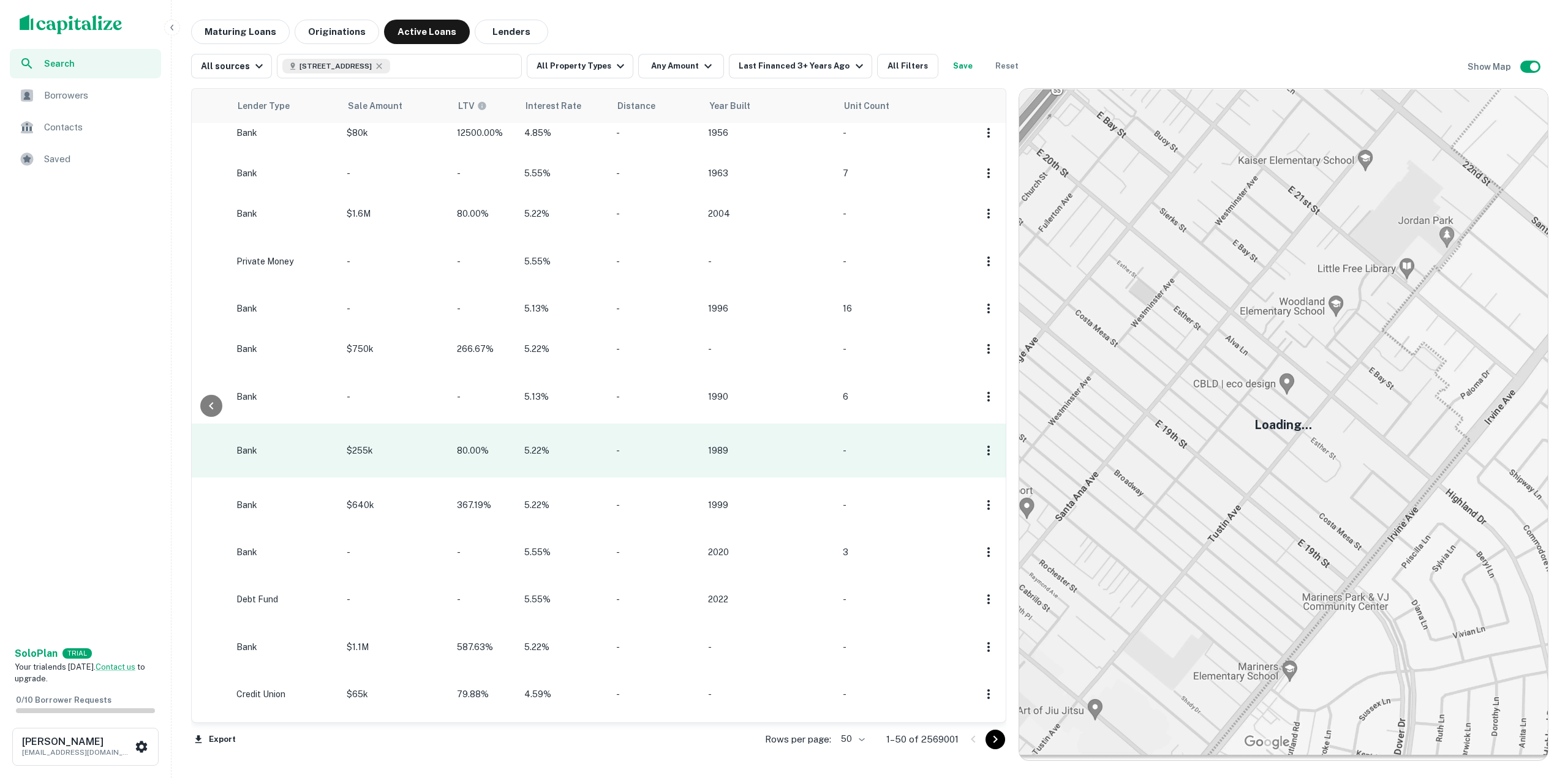
scroll to position [0, 1220]
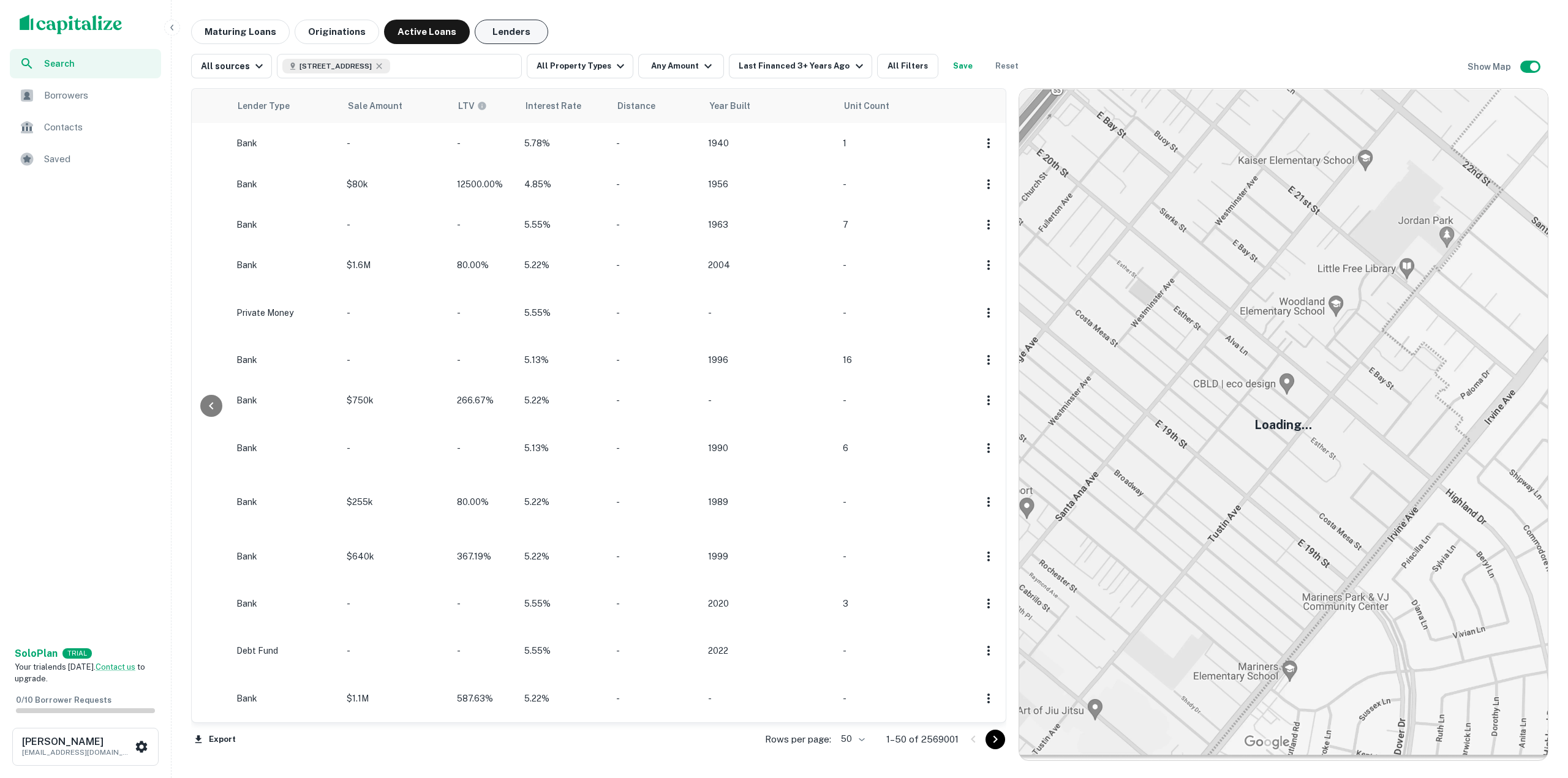
click at [478, 34] on button "Lenders" at bounding box center [511, 32] width 74 height 25
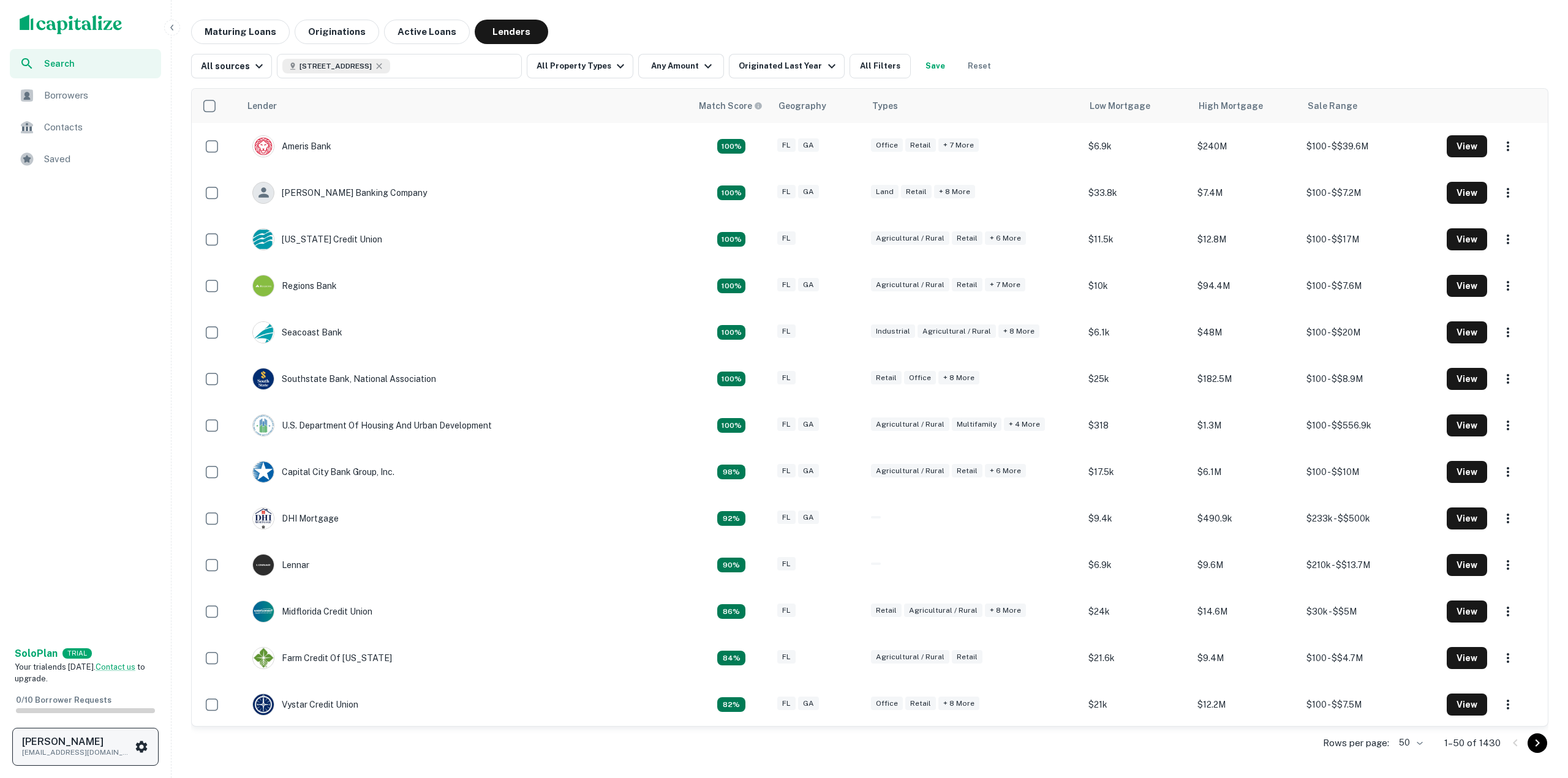
click at [52, 744] on h6 "[PERSON_NAME]" at bounding box center [77, 742] width 110 height 10
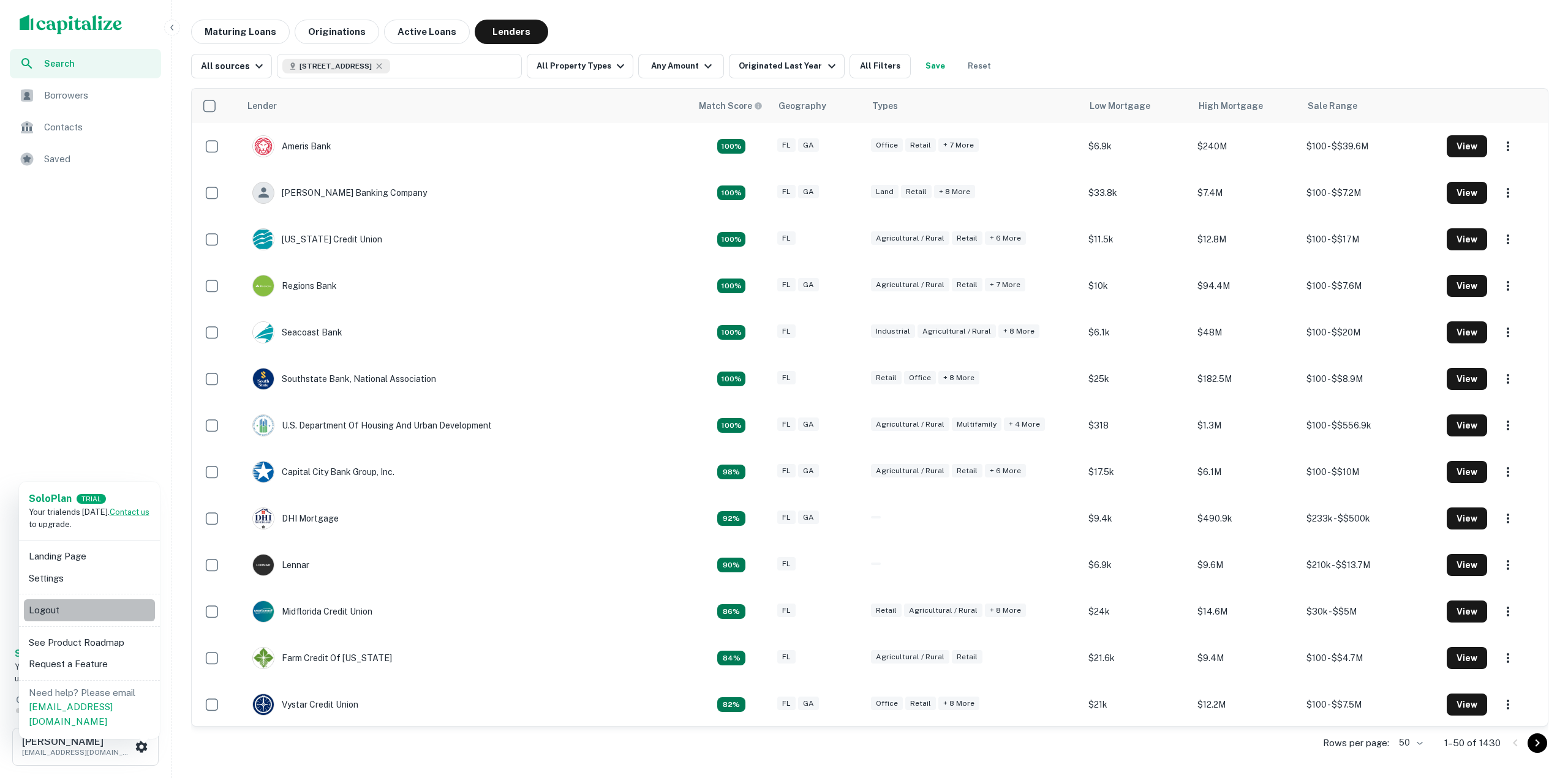
click at [111, 611] on li "Logout" at bounding box center [90, 610] width 131 height 22
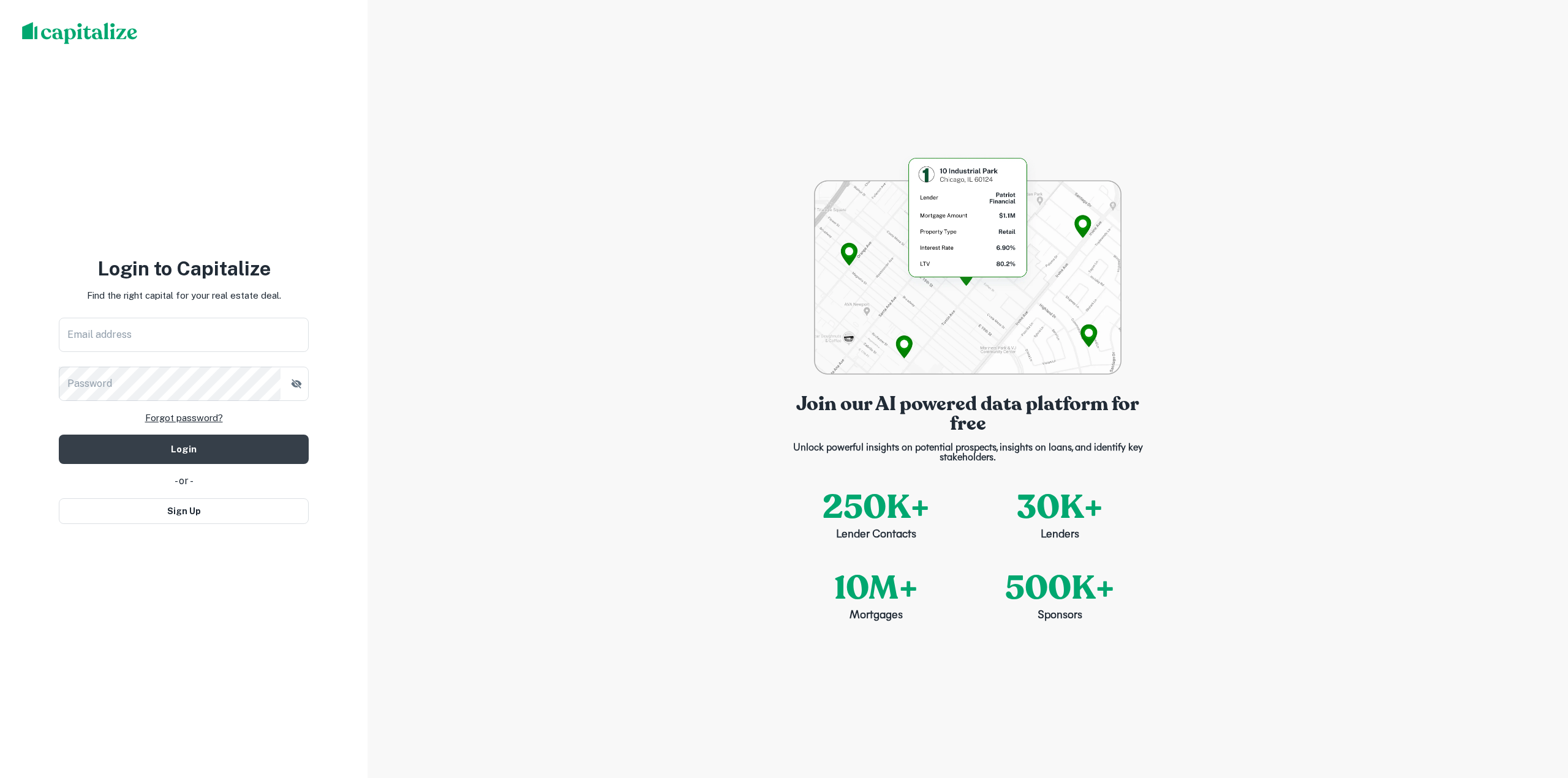
type input "**********"
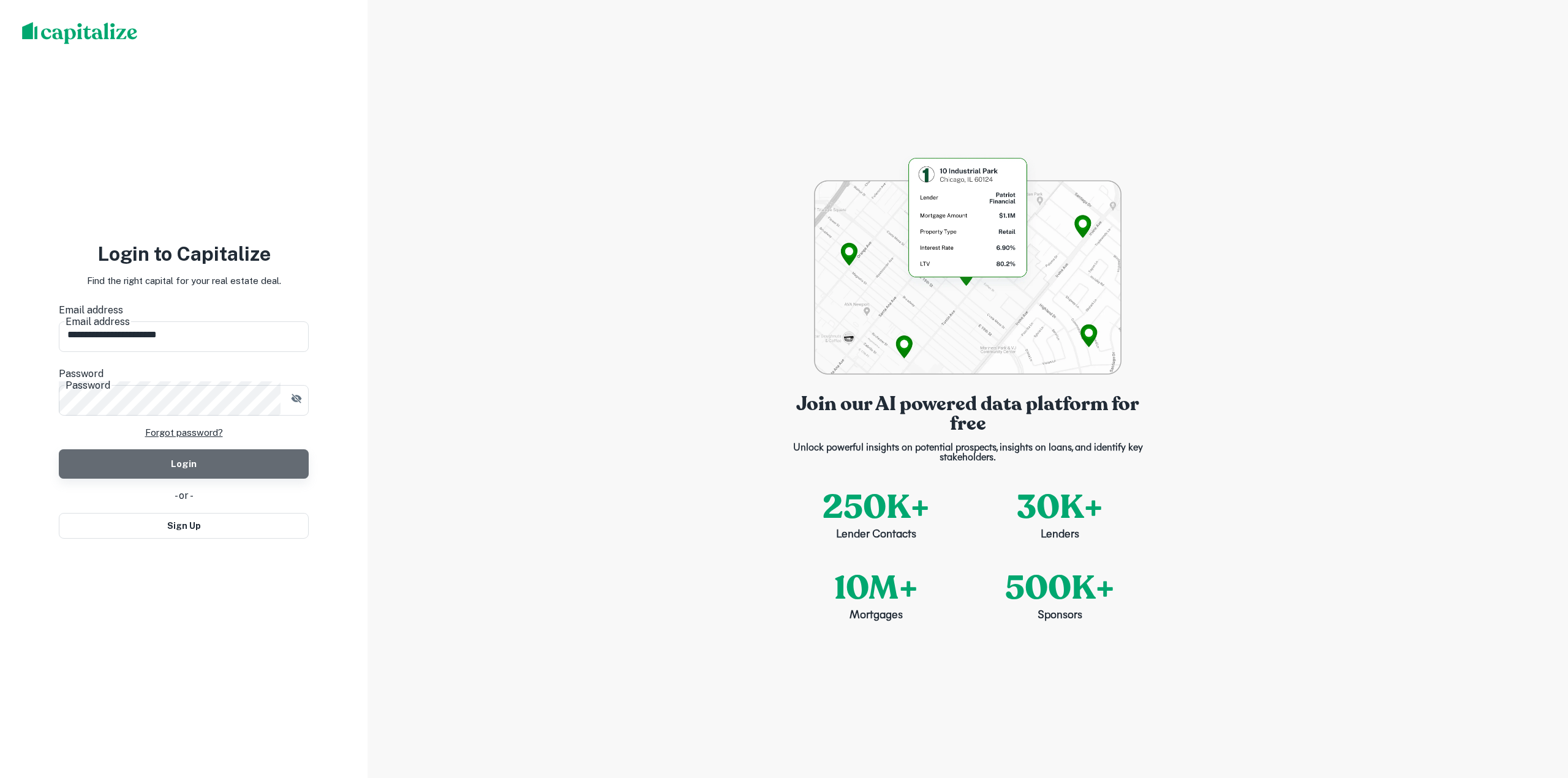
click at [161, 457] on button "Login" at bounding box center [183, 464] width 250 height 30
